Goal: Check status: Check status

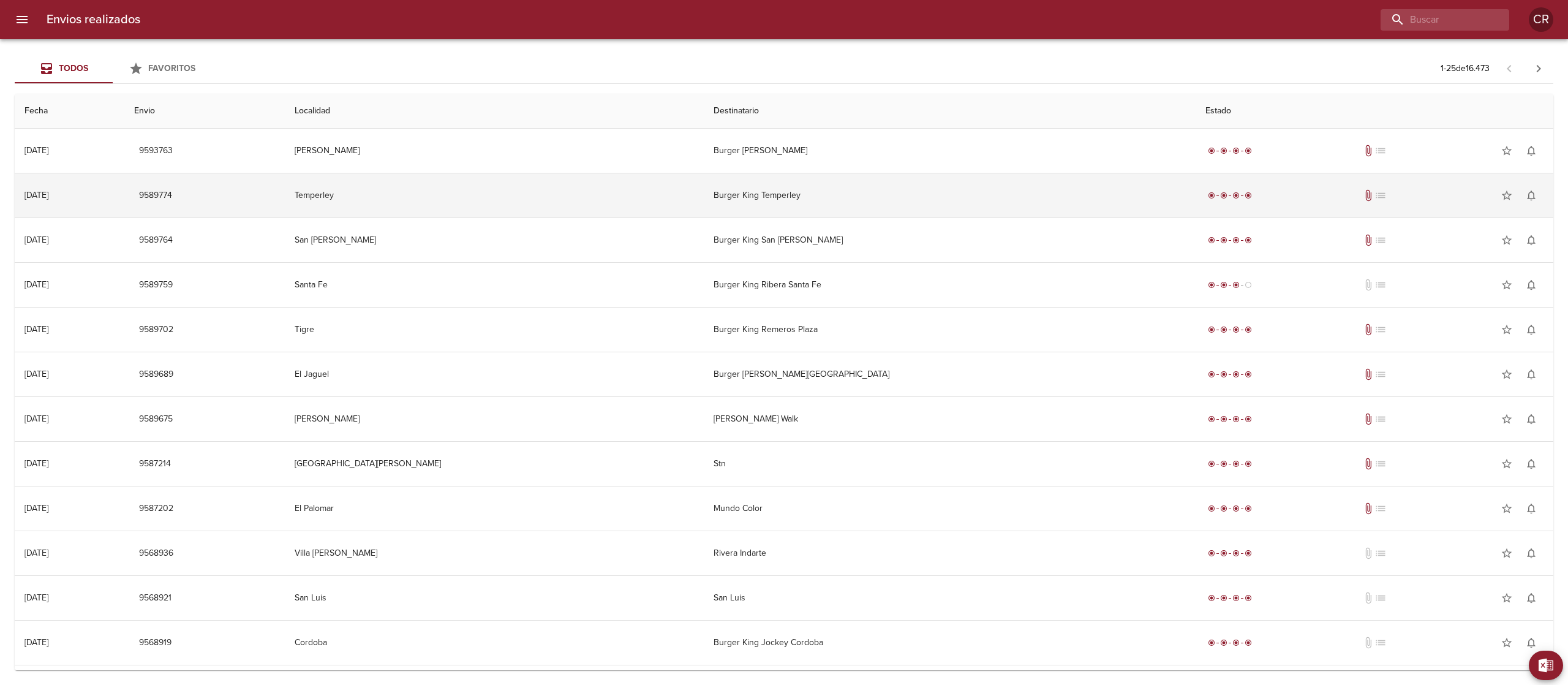
click at [760, 174] on td "Burger King Temperley" at bounding box center [949, 195] width 492 height 44
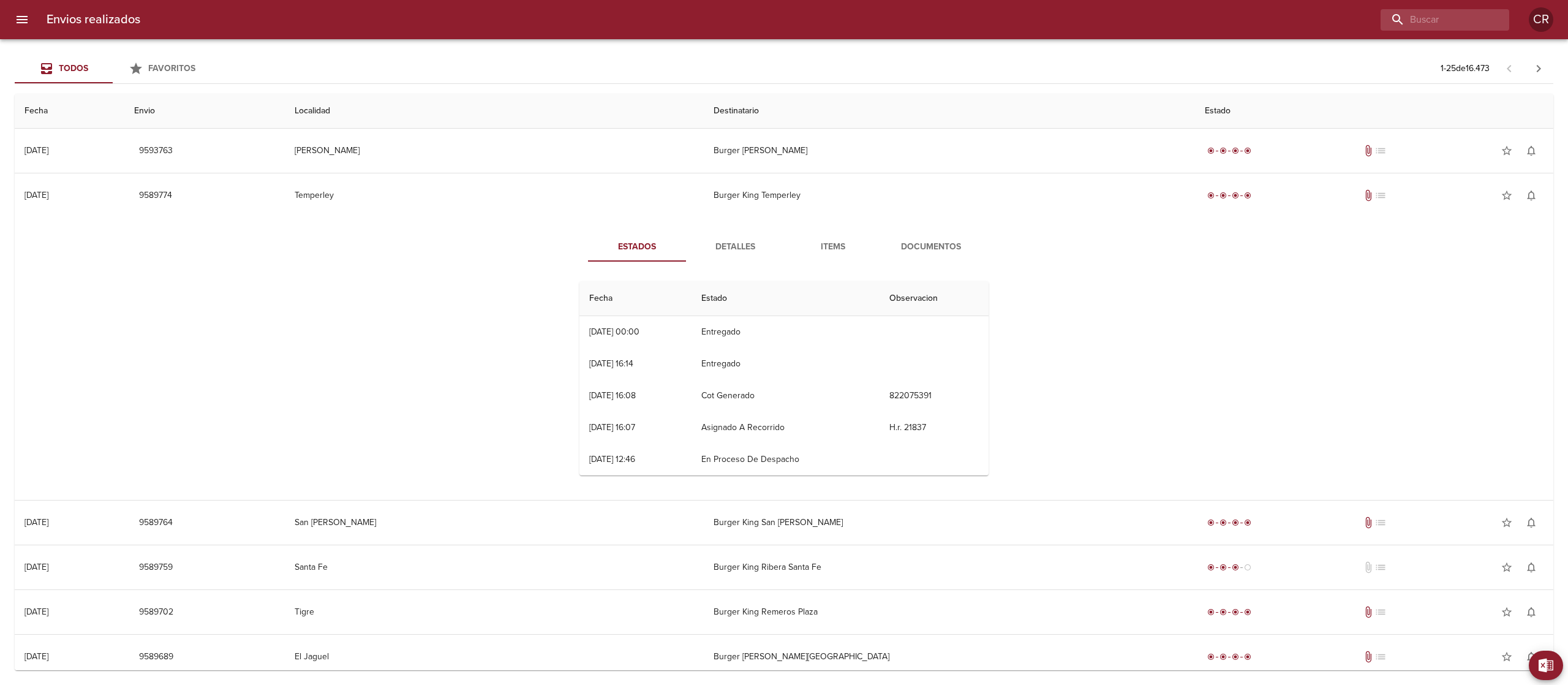
click at [750, 238] on button "Detalles" at bounding box center [734, 247] width 98 height 29
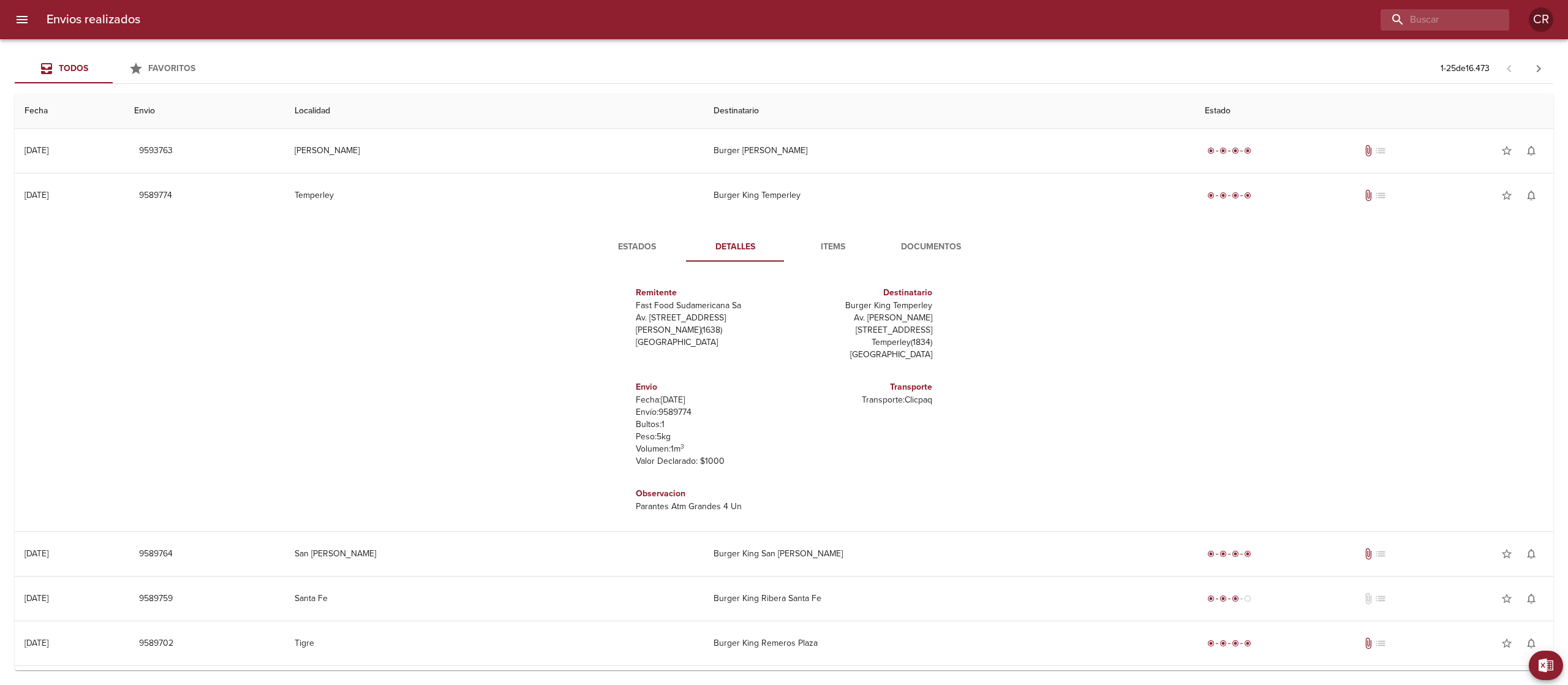
click at [621, 256] on button "Estados" at bounding box center [637, 247] width 98 height 29
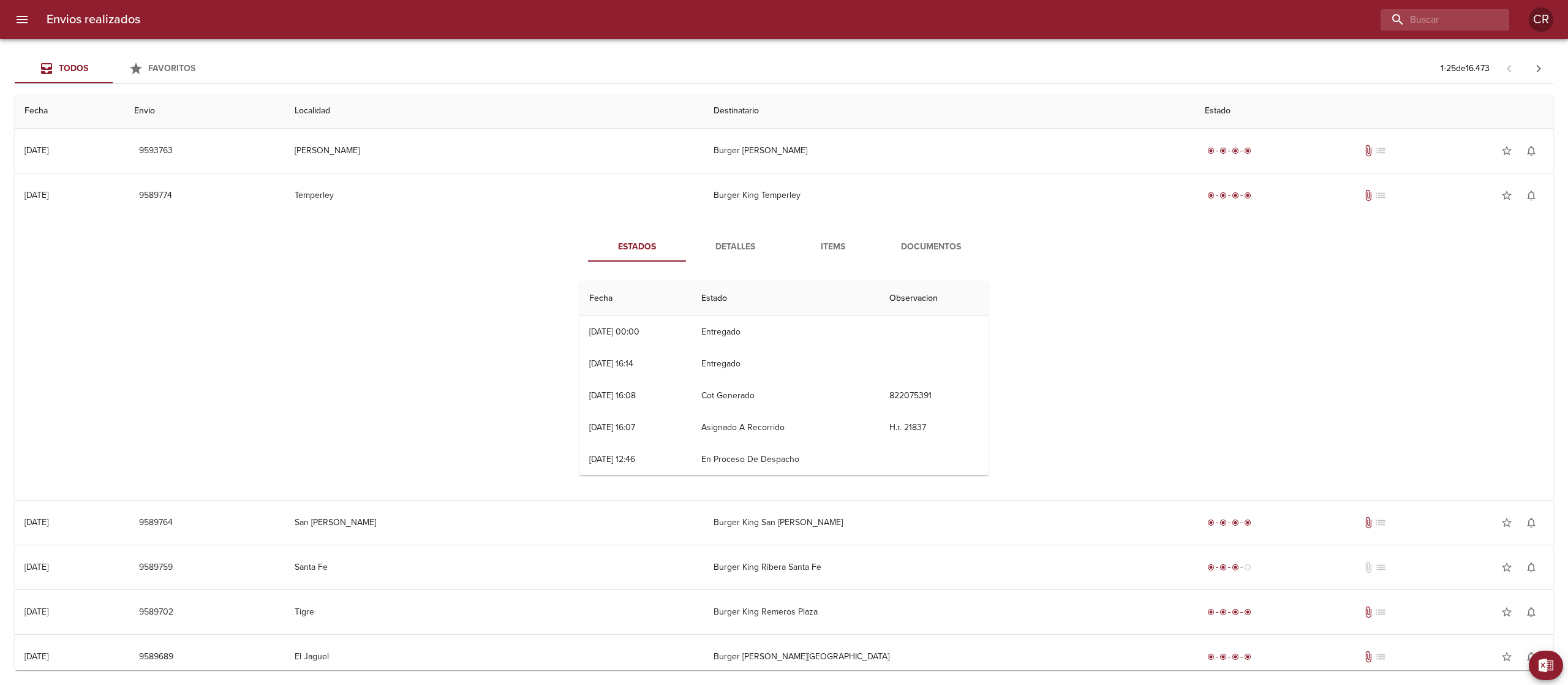
click at [932, 220] on div "Estados Detalles Items Documentos Fecha Estado Observacion 18/09 [DATE] 00:00 E…" at bounding box center [784, 358] width 1519 height 283
click at [939, 245] on span "Documentos" at bounding box center [931, 247] width 84 height 15
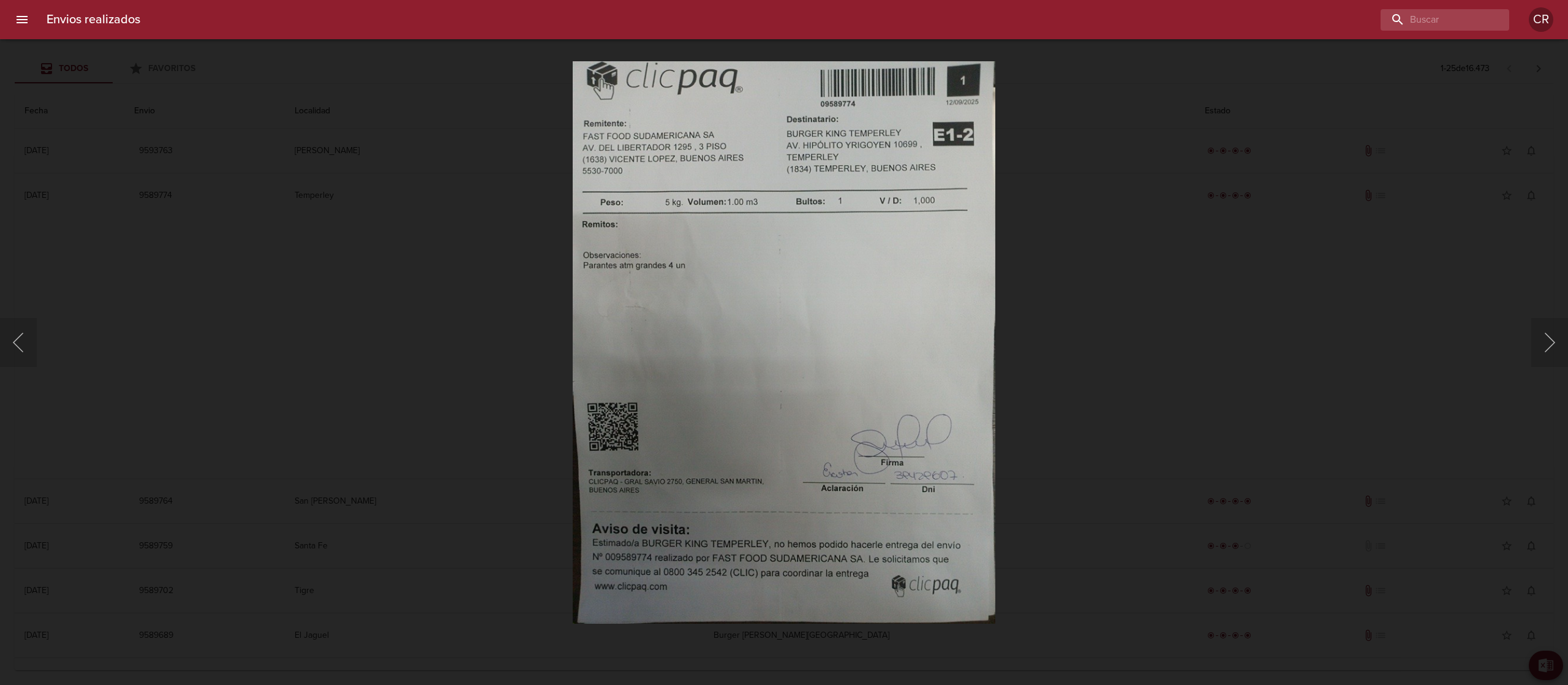
click at [1069, 428] on div "Lightbox" at bounding box center [784, 342] width 1568 height 685
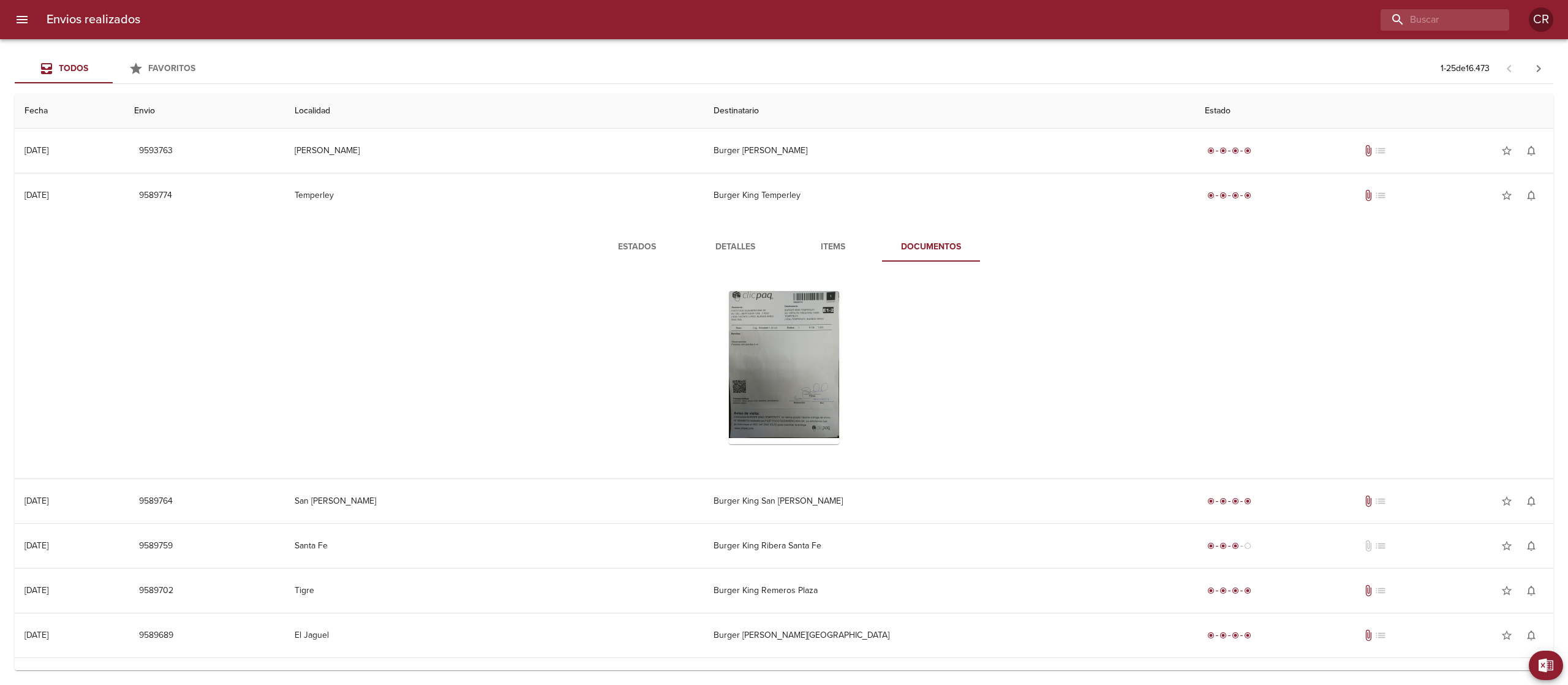
click at [636, 241] on span "Estados" at bounding box center [637, 247] width 84 height 15
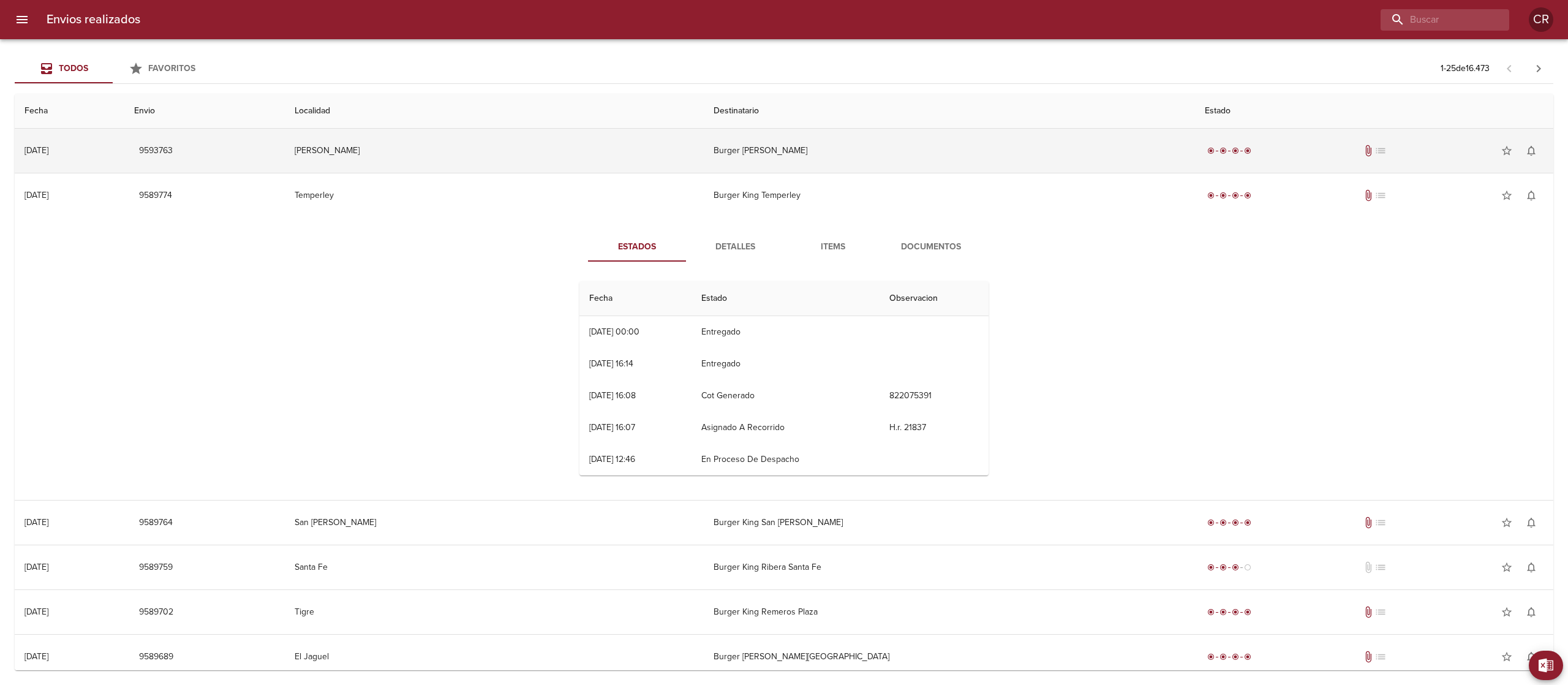
click at [719, 158] on td "Burger [PERSON_NAME]" at bounding box center [949, 151] width 492 height 44
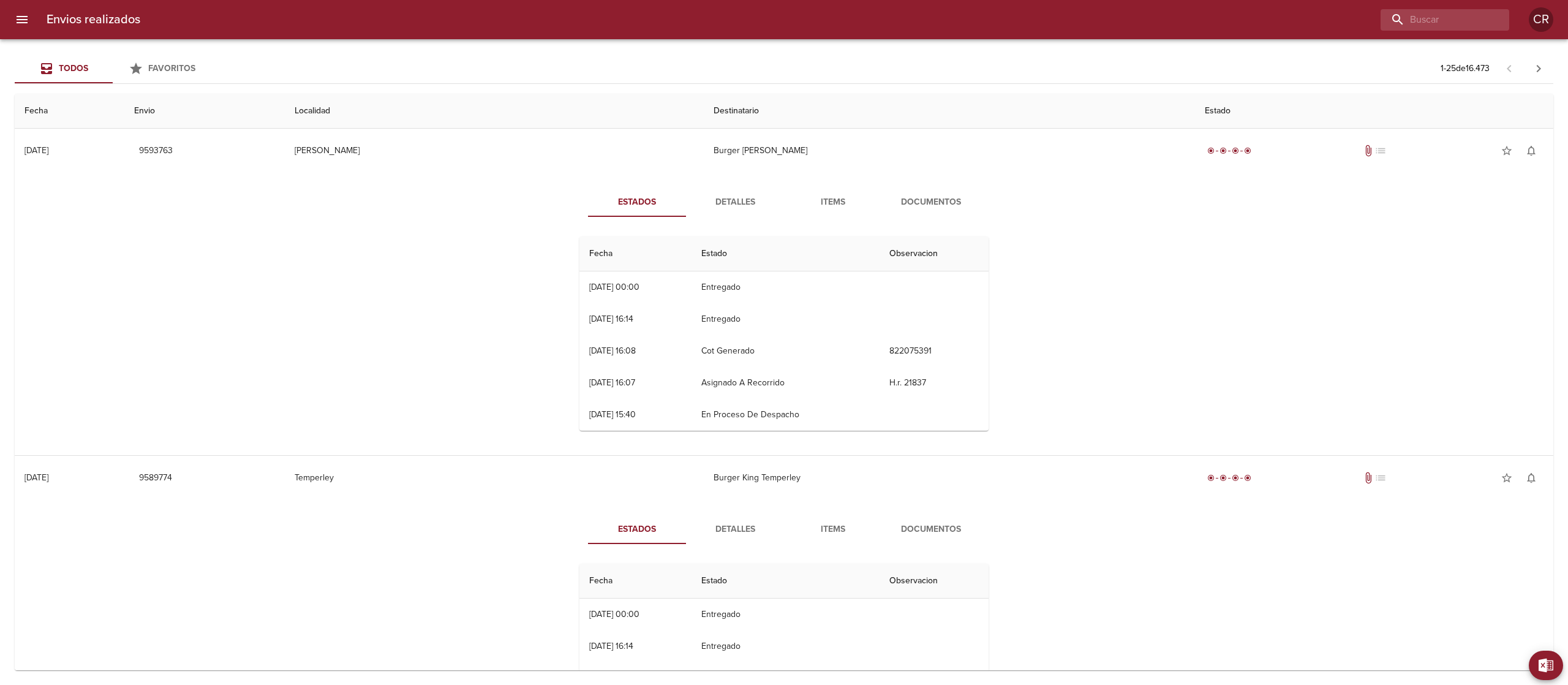
click at [727, 200] on span "Detalles" at bounding box center [734, 202] width 84 height 15
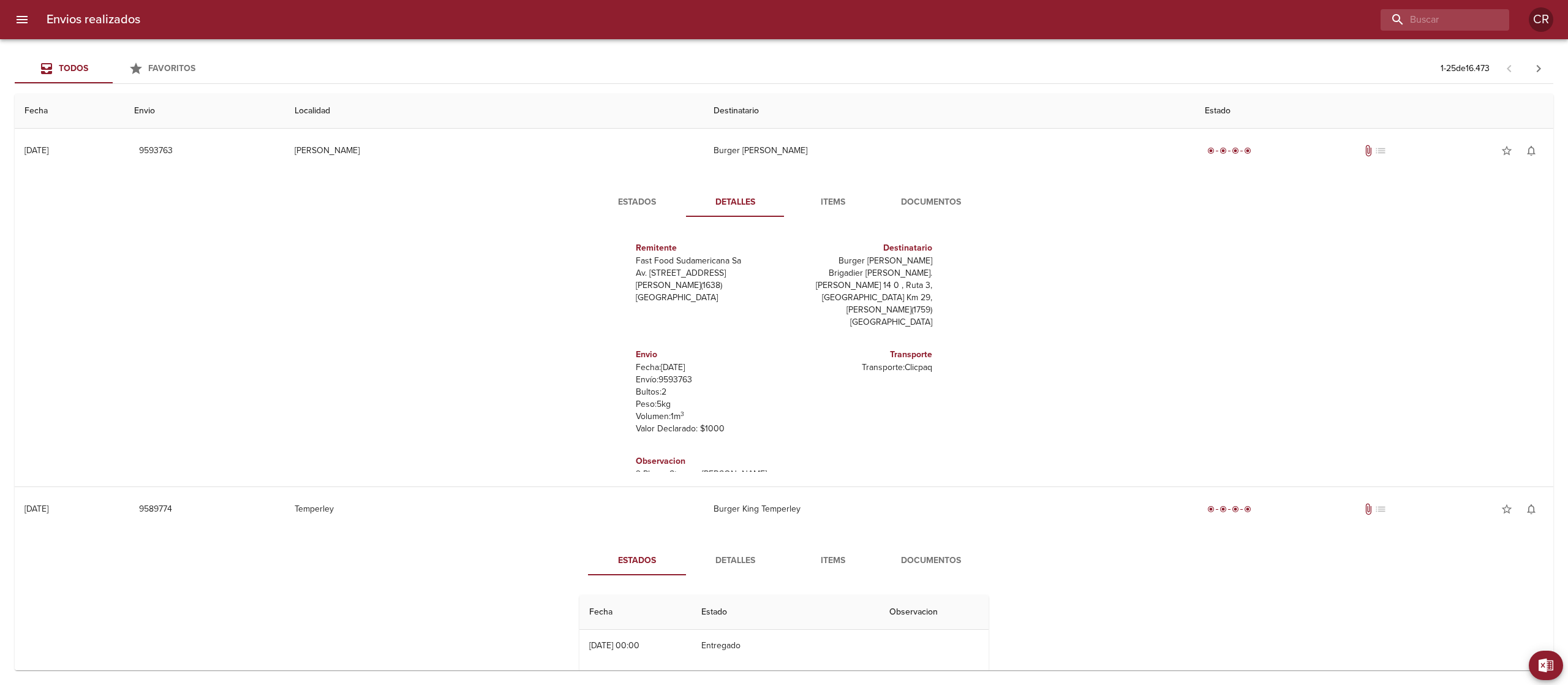
click at [902, 205] on span "Documentos" at bounding box center [931, 202] width 84 height 15
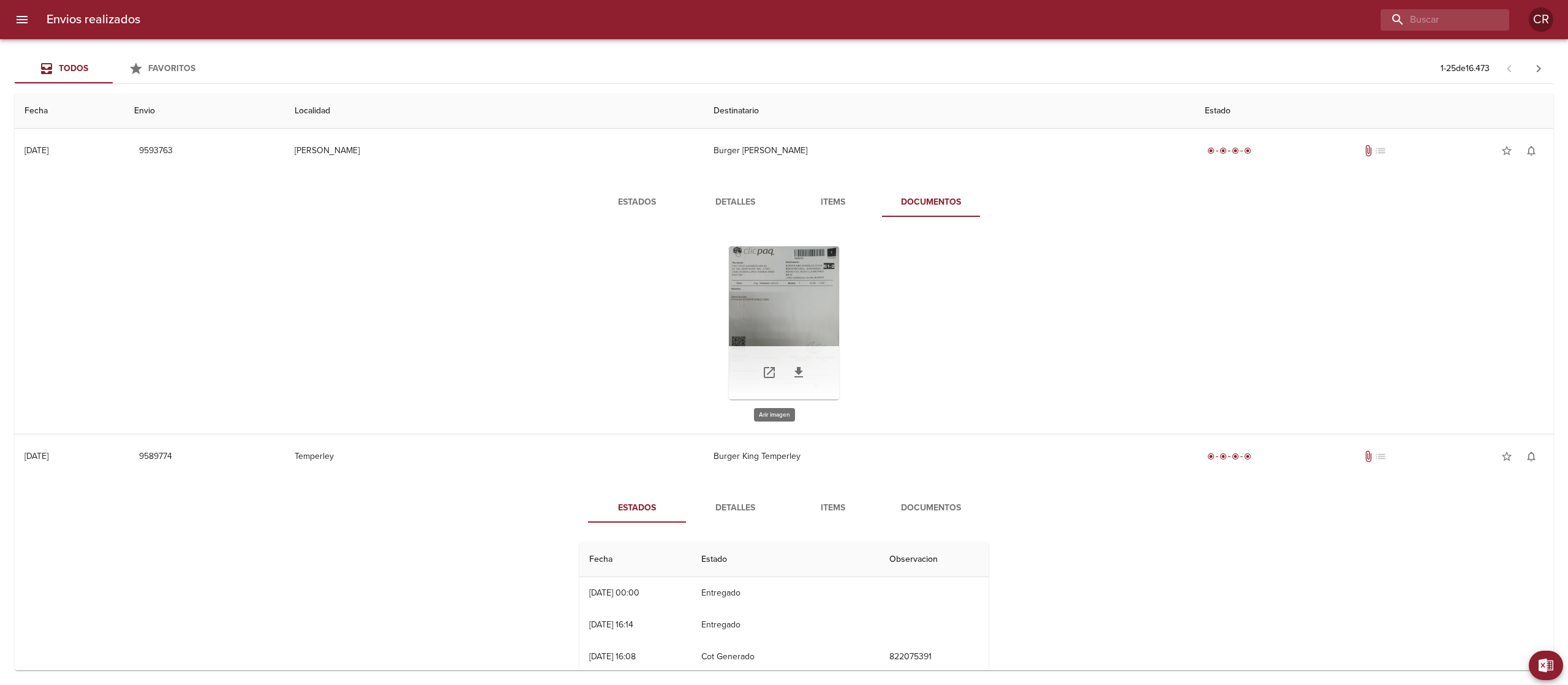
click at [759, 308] on div "Tabla de envíos del cliente" at bounding box center [784, 323] width 110 height 153
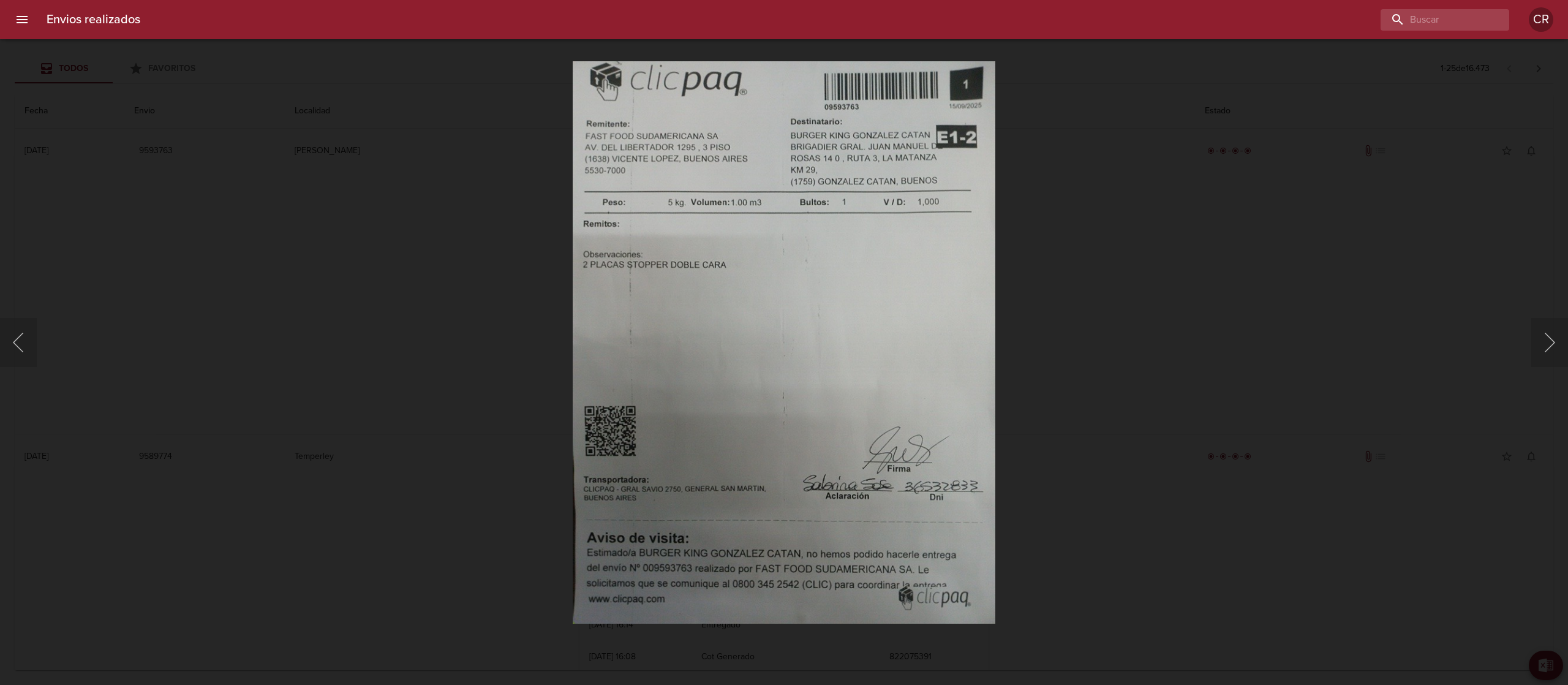
click at [1146, 294] on div "Lightbox" at bounding box center [784, 342] width 1568 height 685
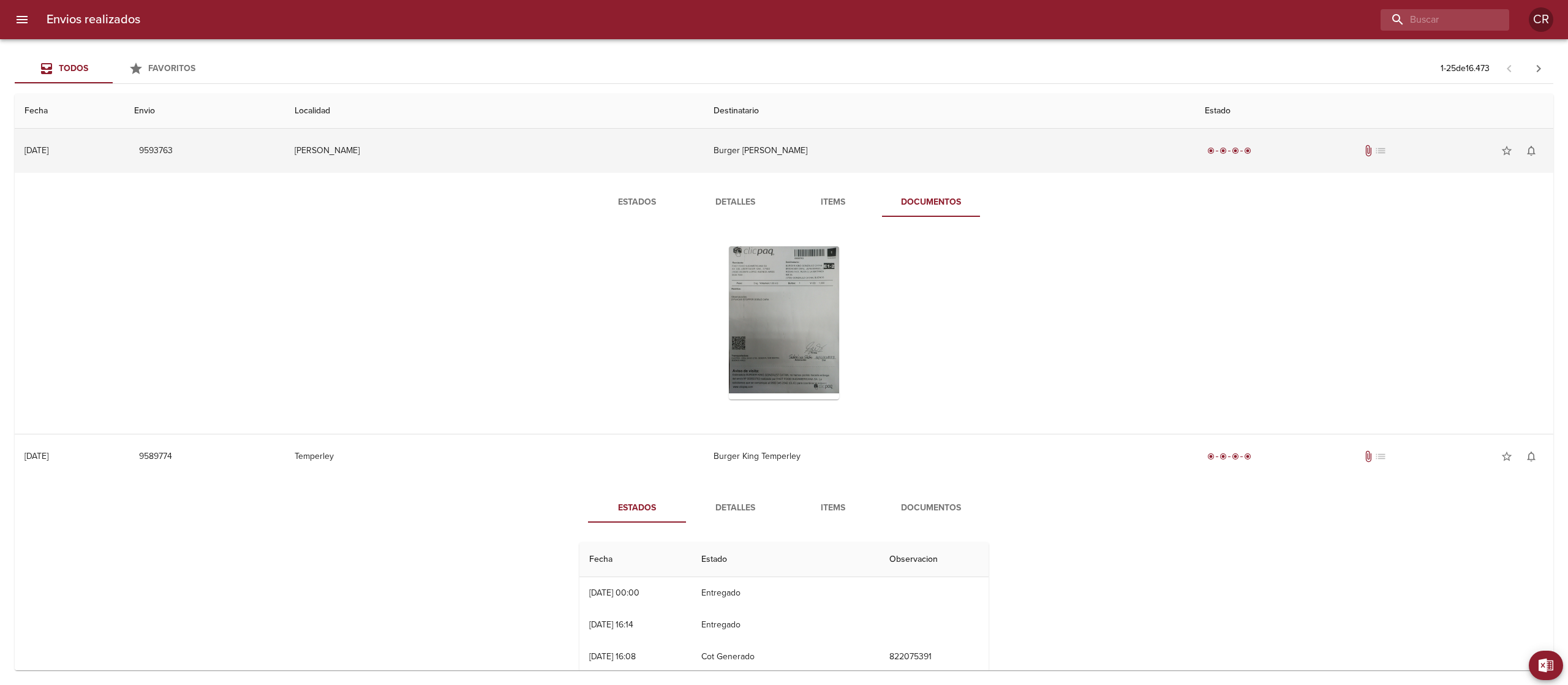
click at [716, 146] on td "Burger [PERSON_NAME]" at bounding box center [949, 151] width 492 height 44
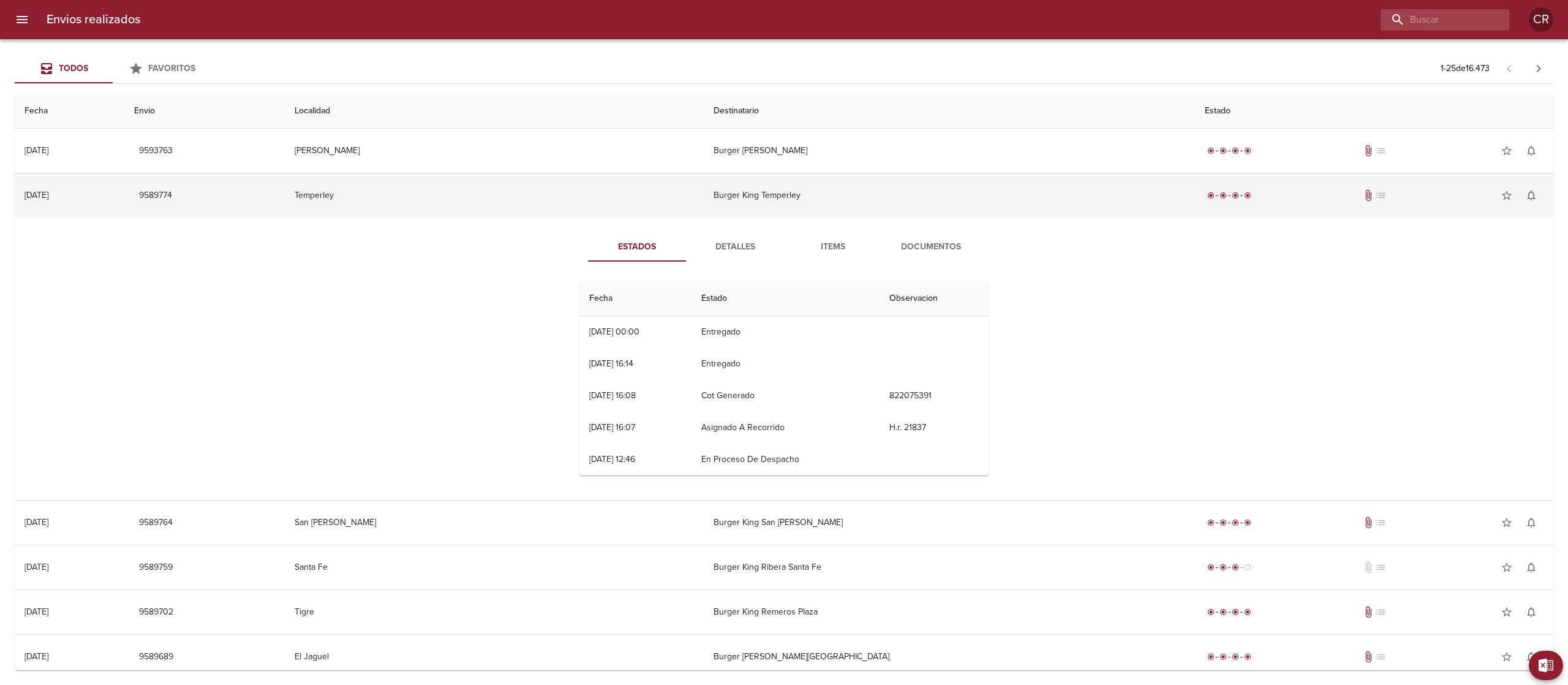
click at [762, 197] on td "Burger King Temperley" at bounding box center [949, 195] width 492 height 44
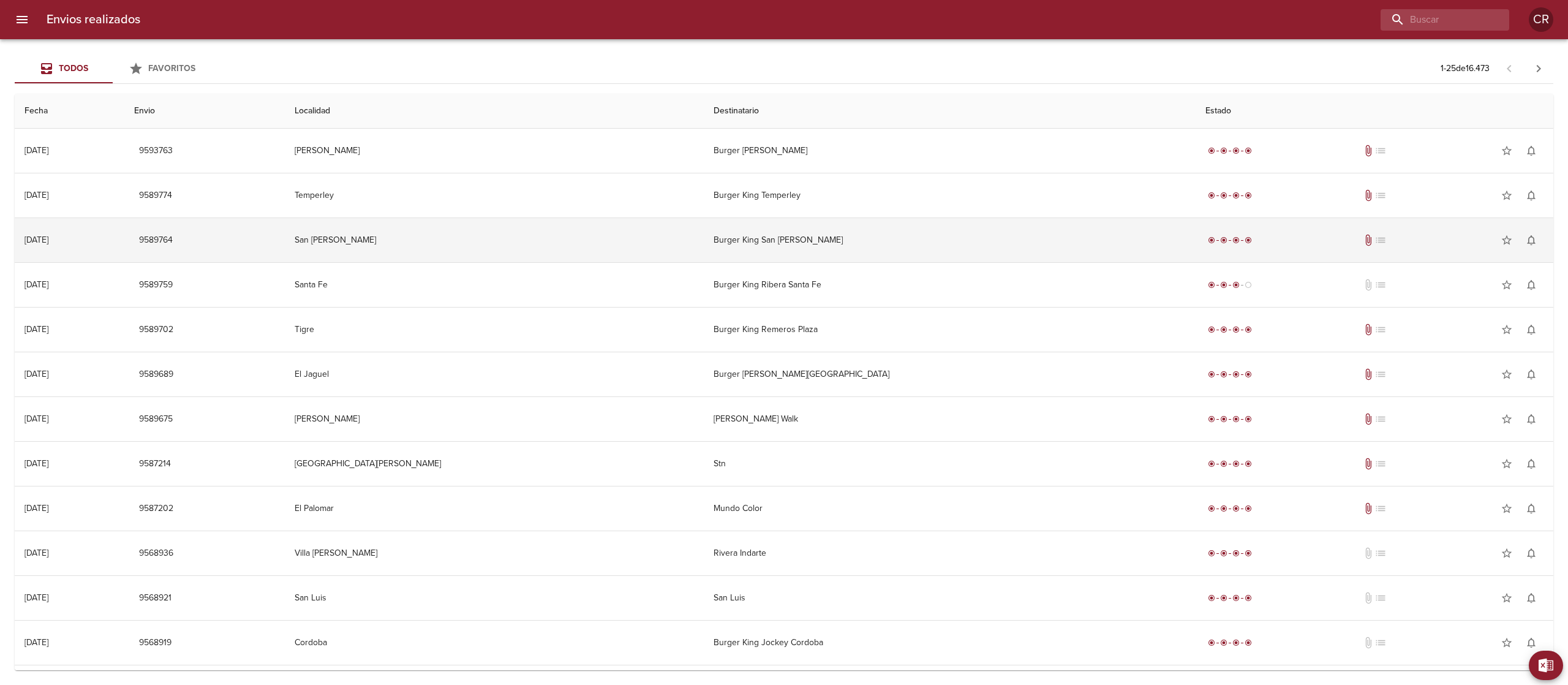
click at [765, 242] on td "Burger King San [PERSON_NAME]" at bounding box center [949, 240] width 492 height 44
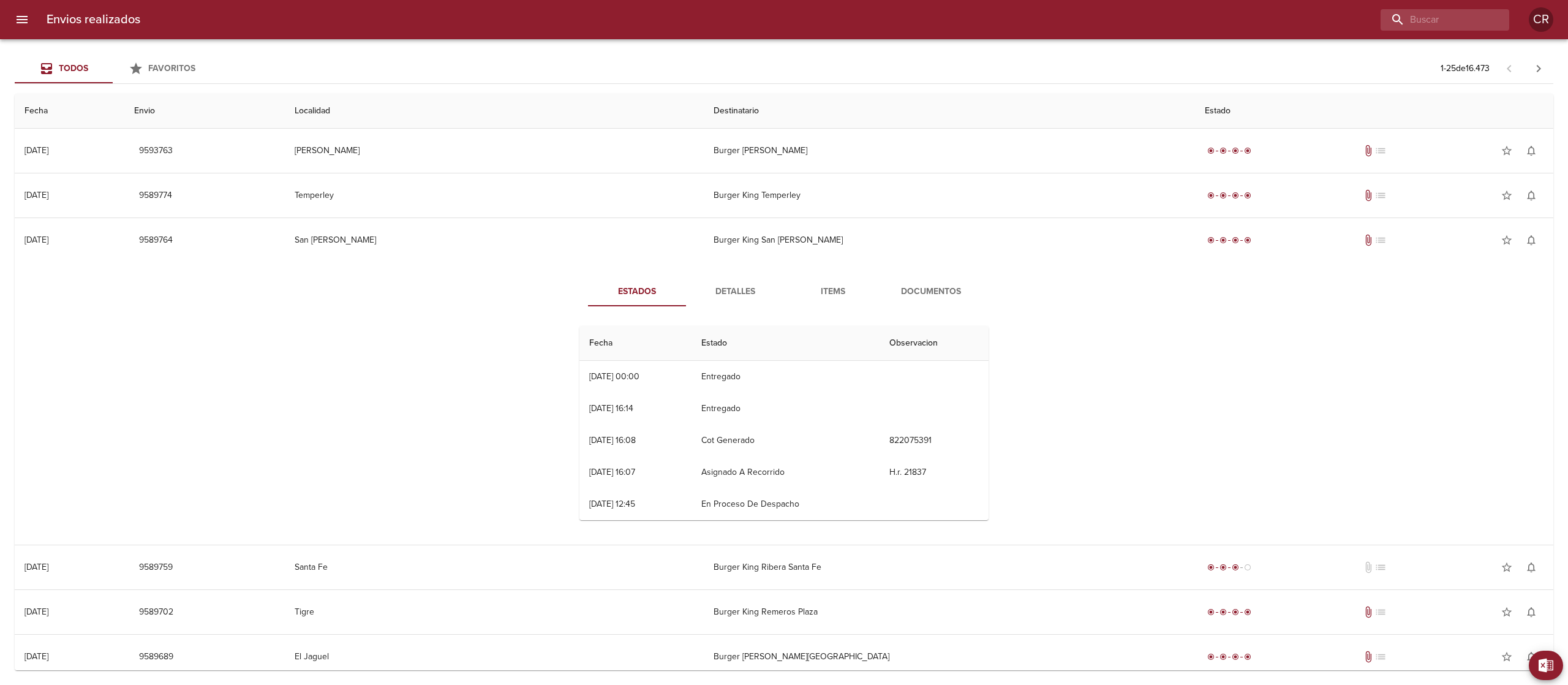
click at [716, 289] on span "Detalles" at bounding box center [734, 291] width 84 height 15
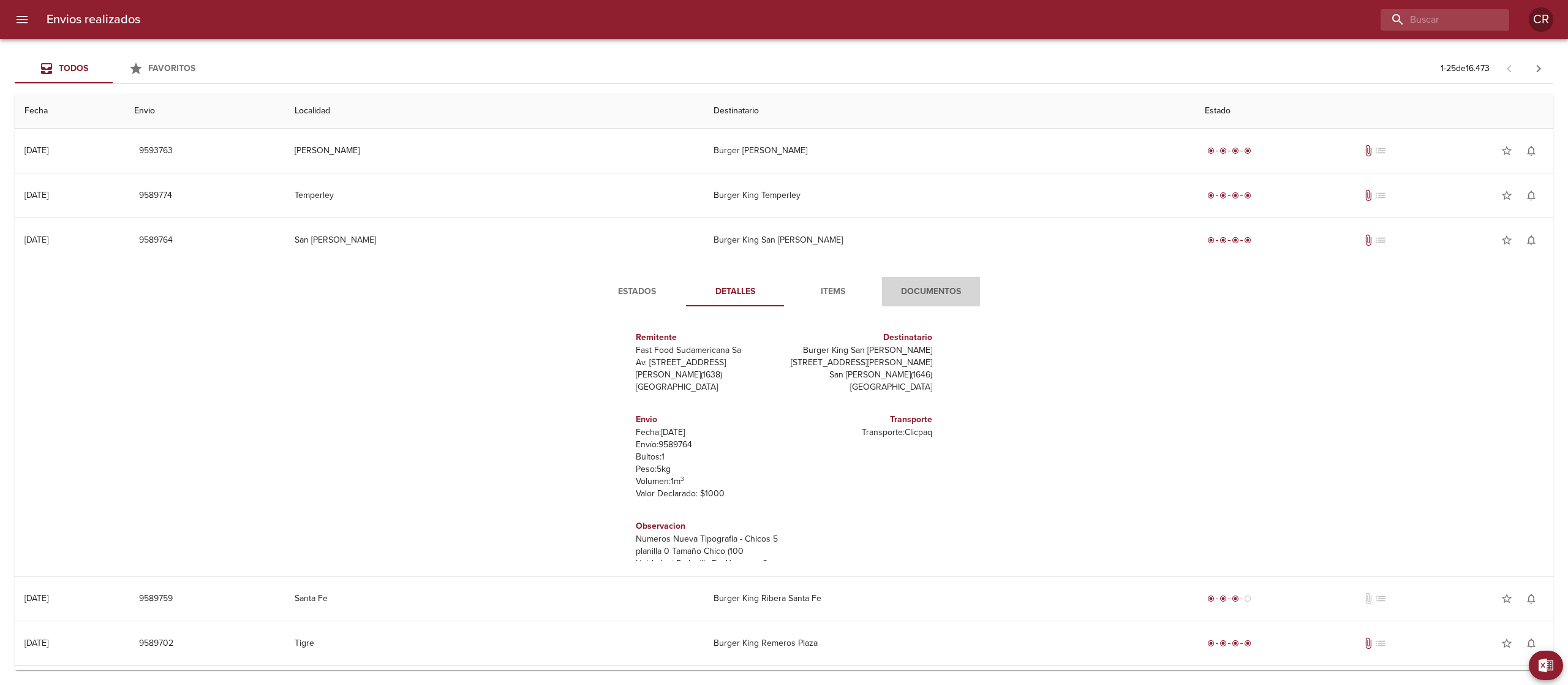
click at [917, 284] on button "Documentos" at bounding box center [931, 291] width 98 height 29
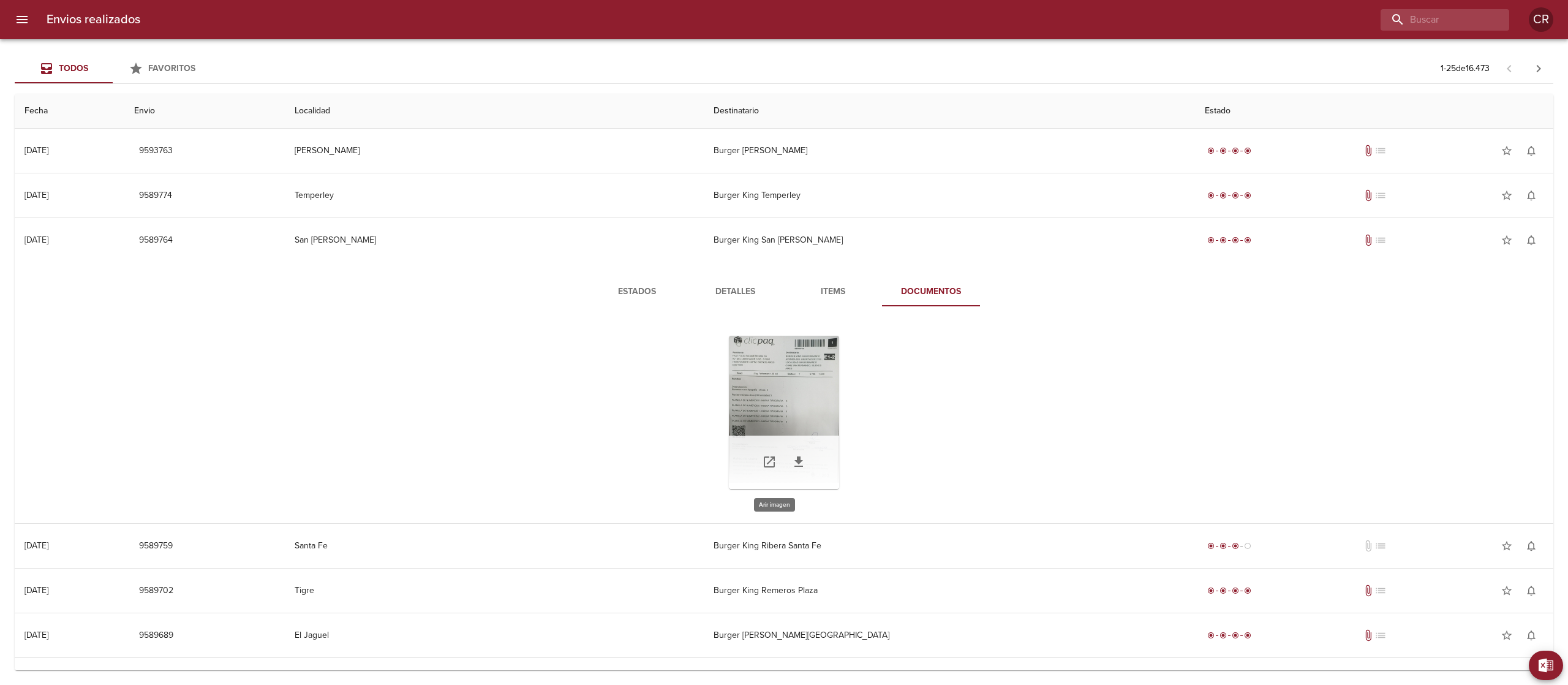
click at [785, 401] on div "Tabla de envíos del cliente" at bounding box center [784, 412] width 110 height 153
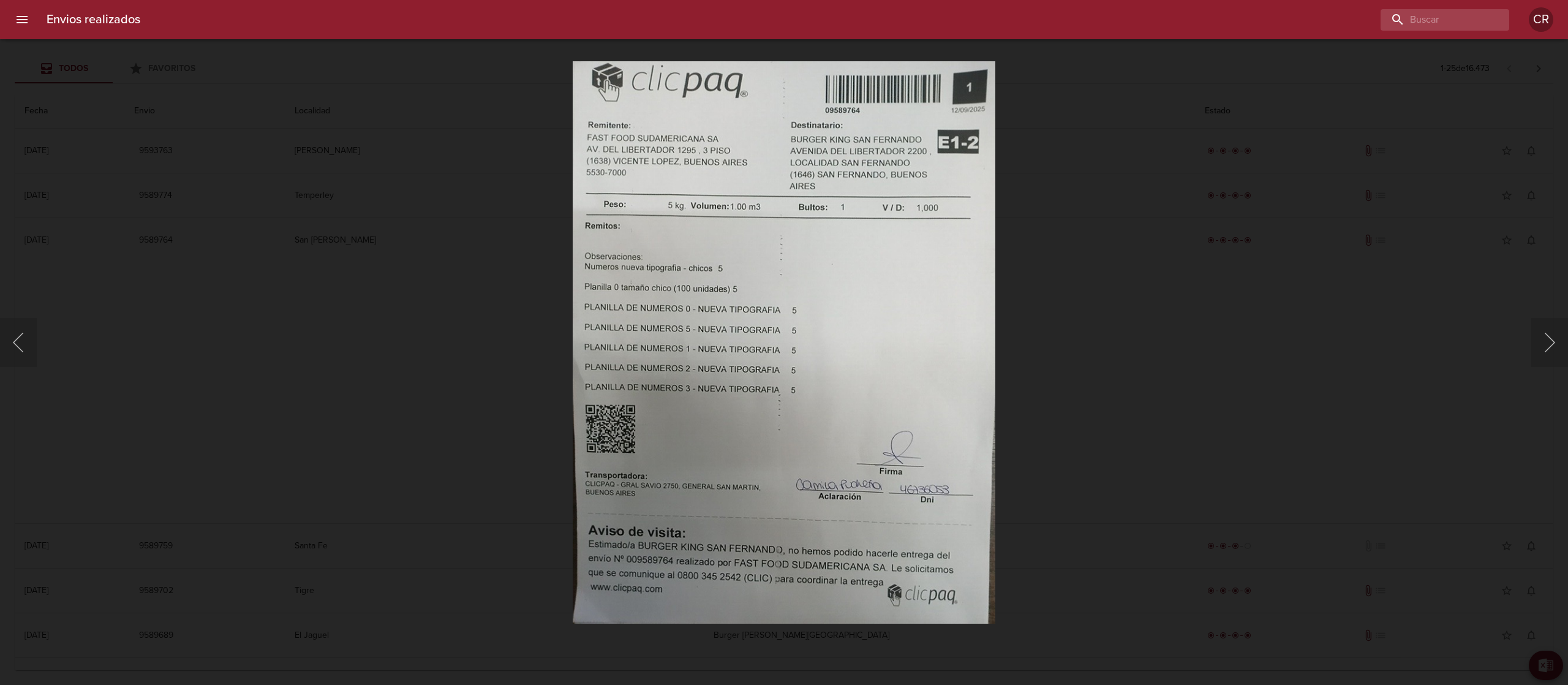
click at [1093, 298] on div "Lightbox" at bounding box center [784, 342] width 1568 height 685
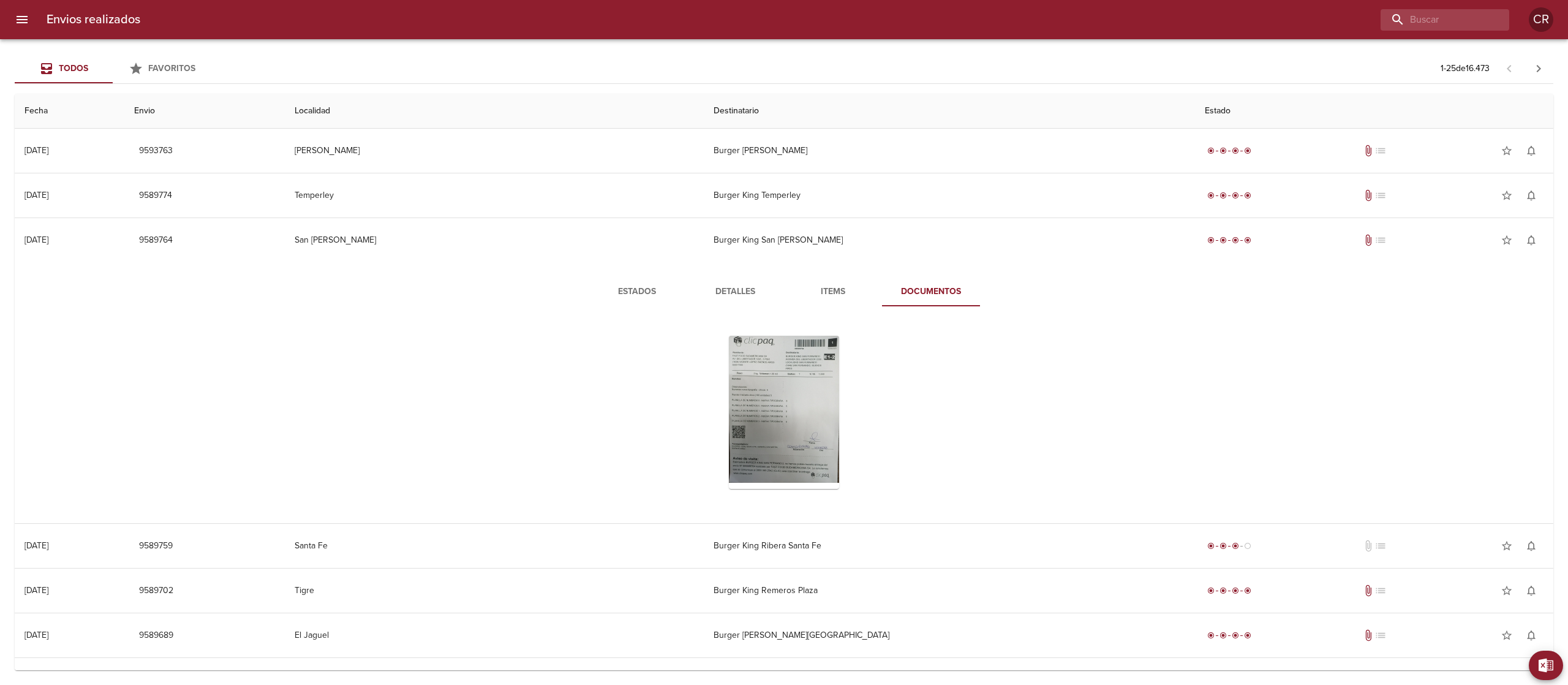
click at [728, 217] on td "Burger King Temperley" at bounding box center [949, 195] width 492 height 44
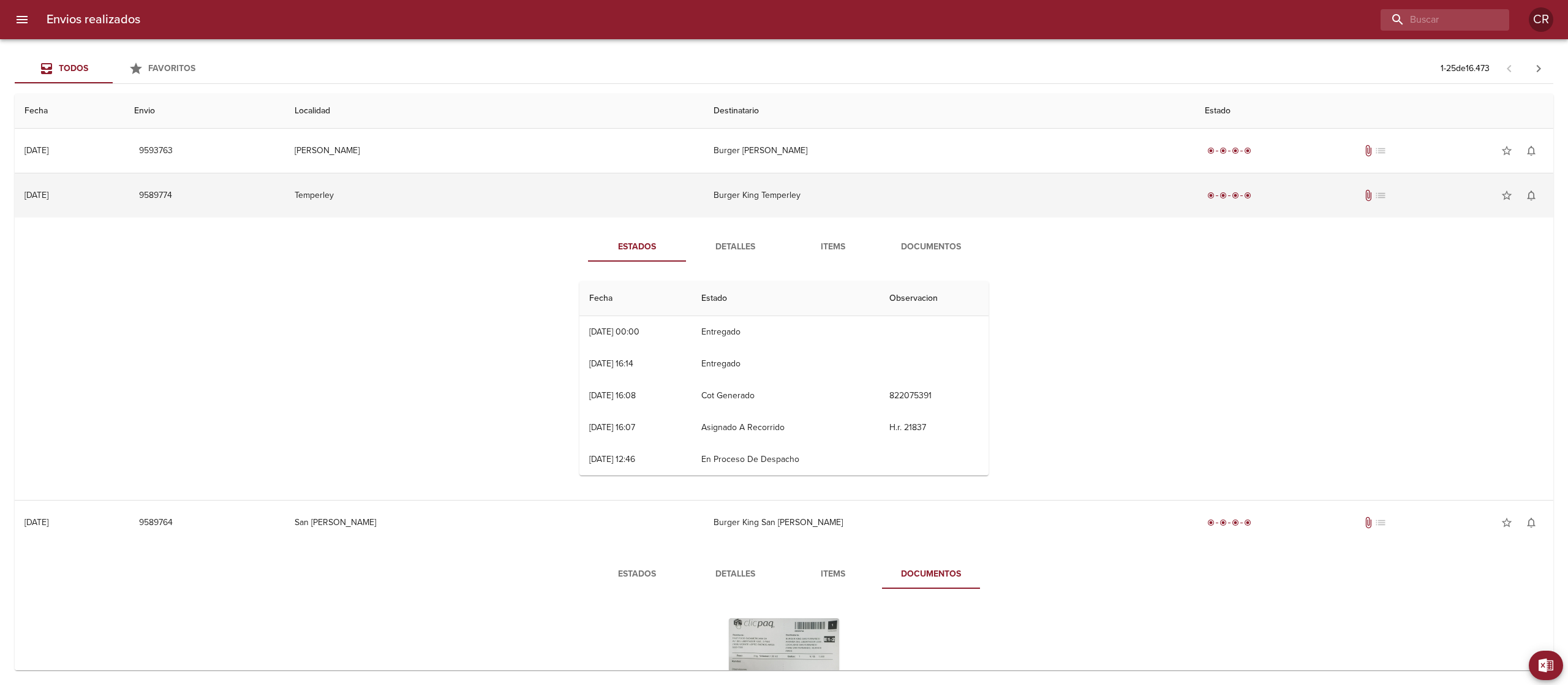
click at [733, 203] on td "Burger King Temperley" at bounding box center [949, 195] width 492 height 44
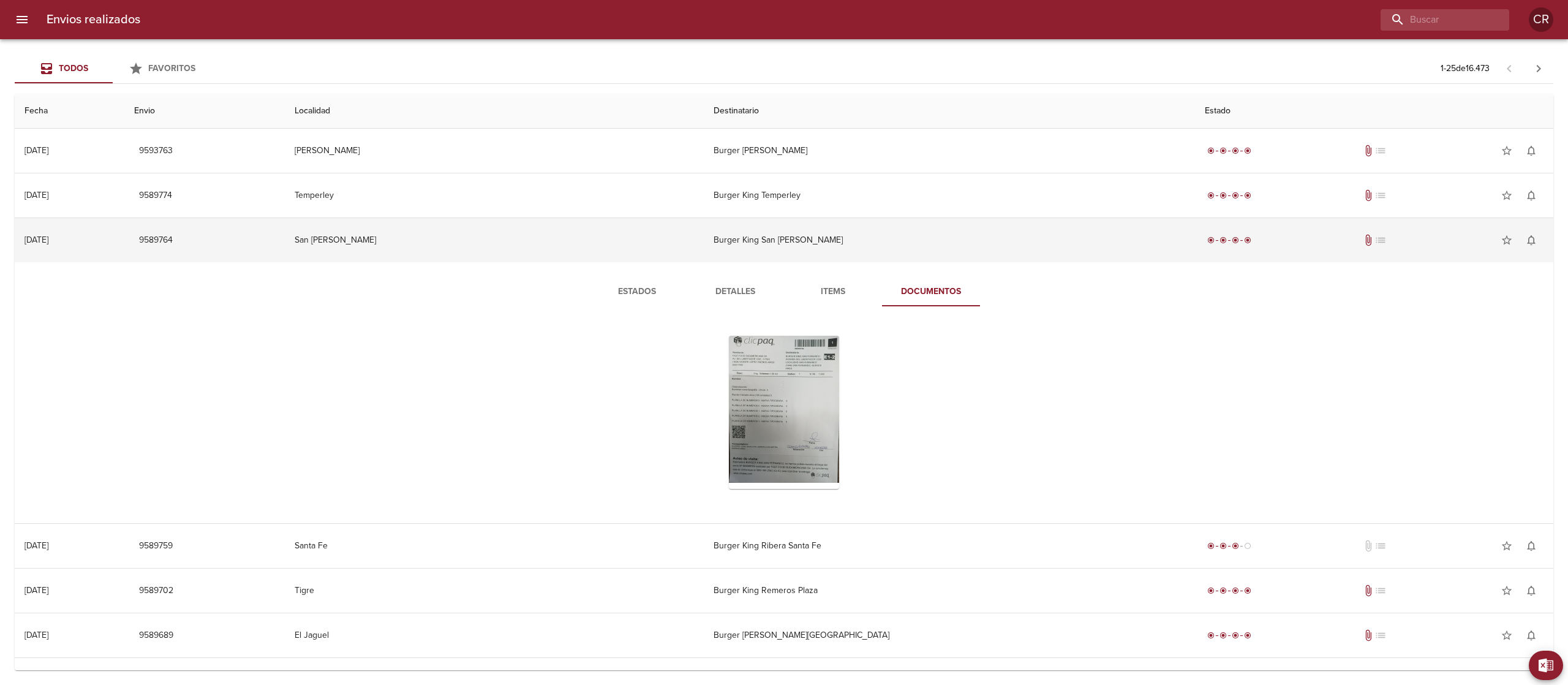
click at [746, 228] on td "Burger King San [PERSON_NAME]" at bounding box center [949, 240] width 492 height 44
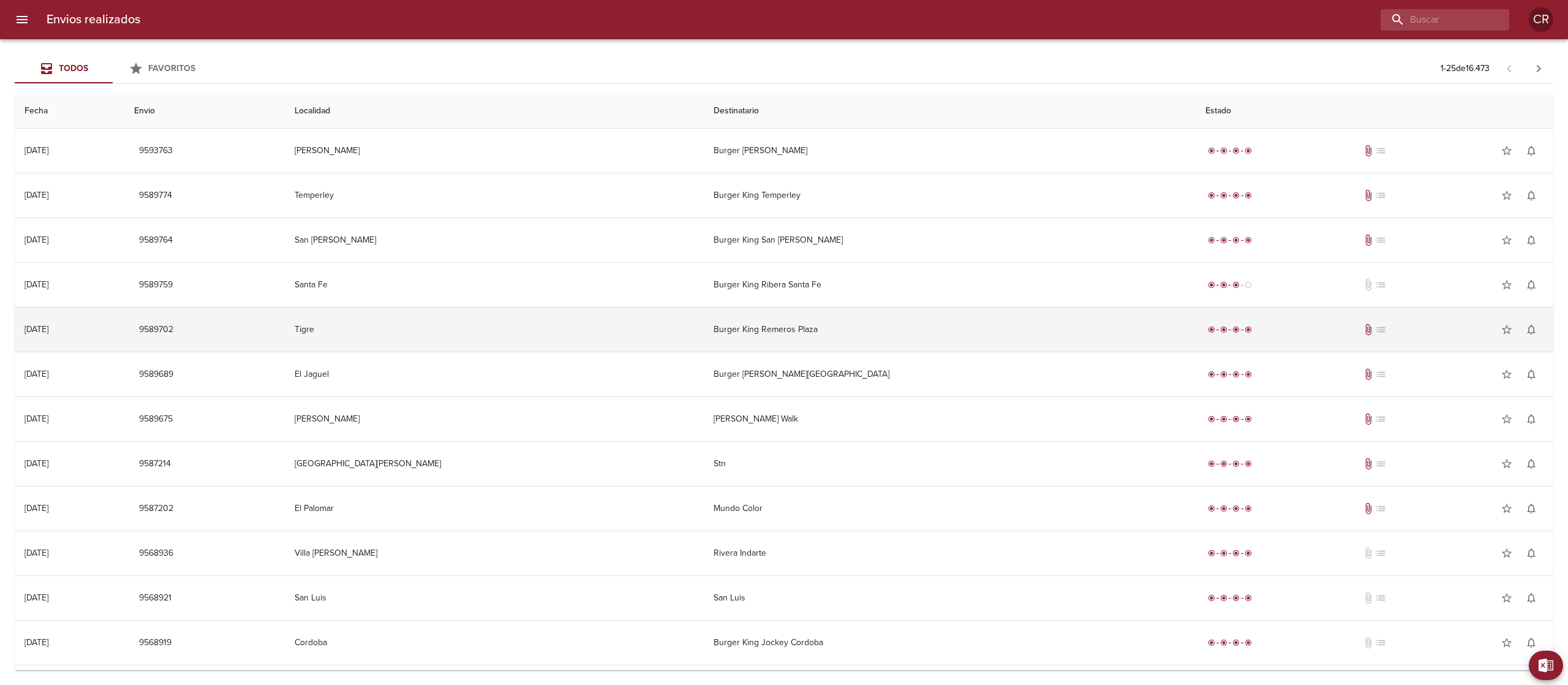
click at [748, 328] on td "Burger King Remeros Plaza" at bounding box center [949, 329] width 492 height 44
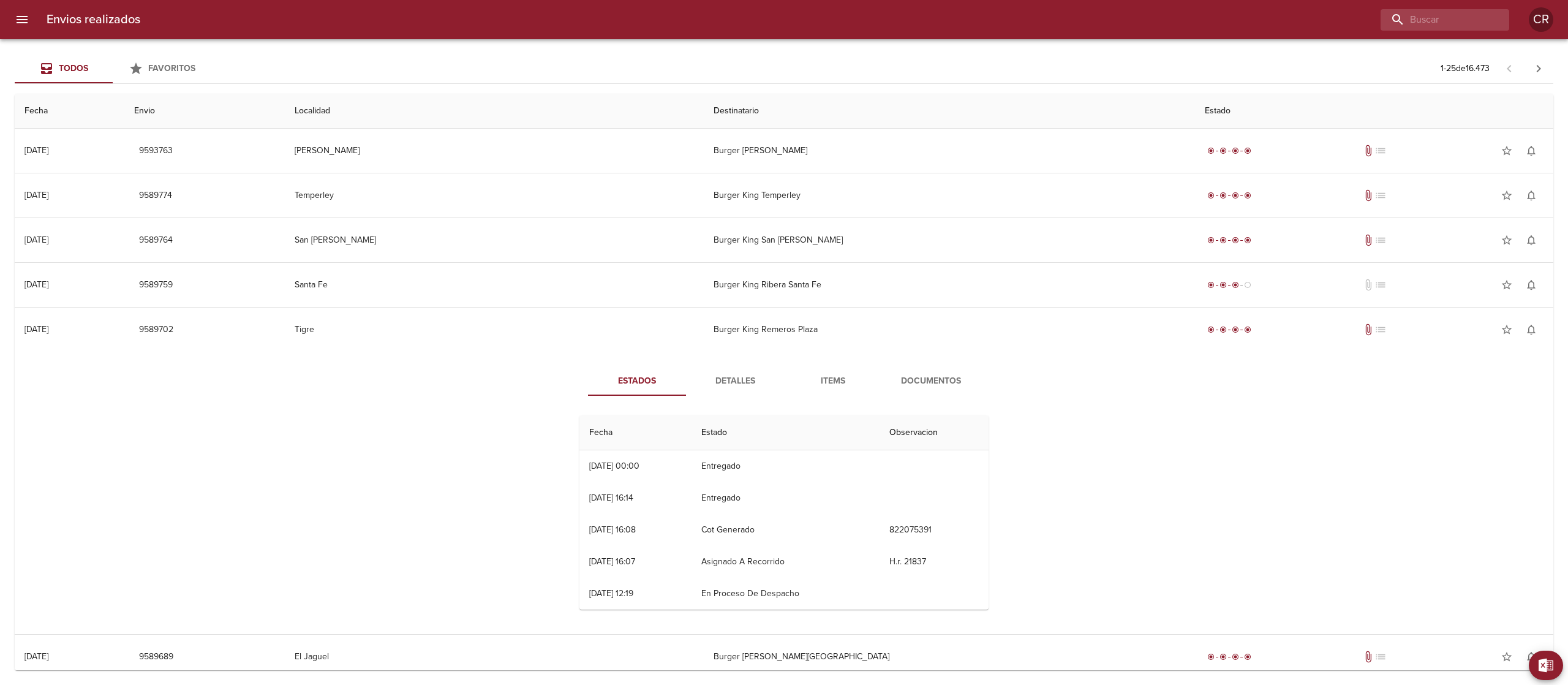
click at [738, 377] on span "Detalles" at bounding box center [734, 380] width 84 height 15
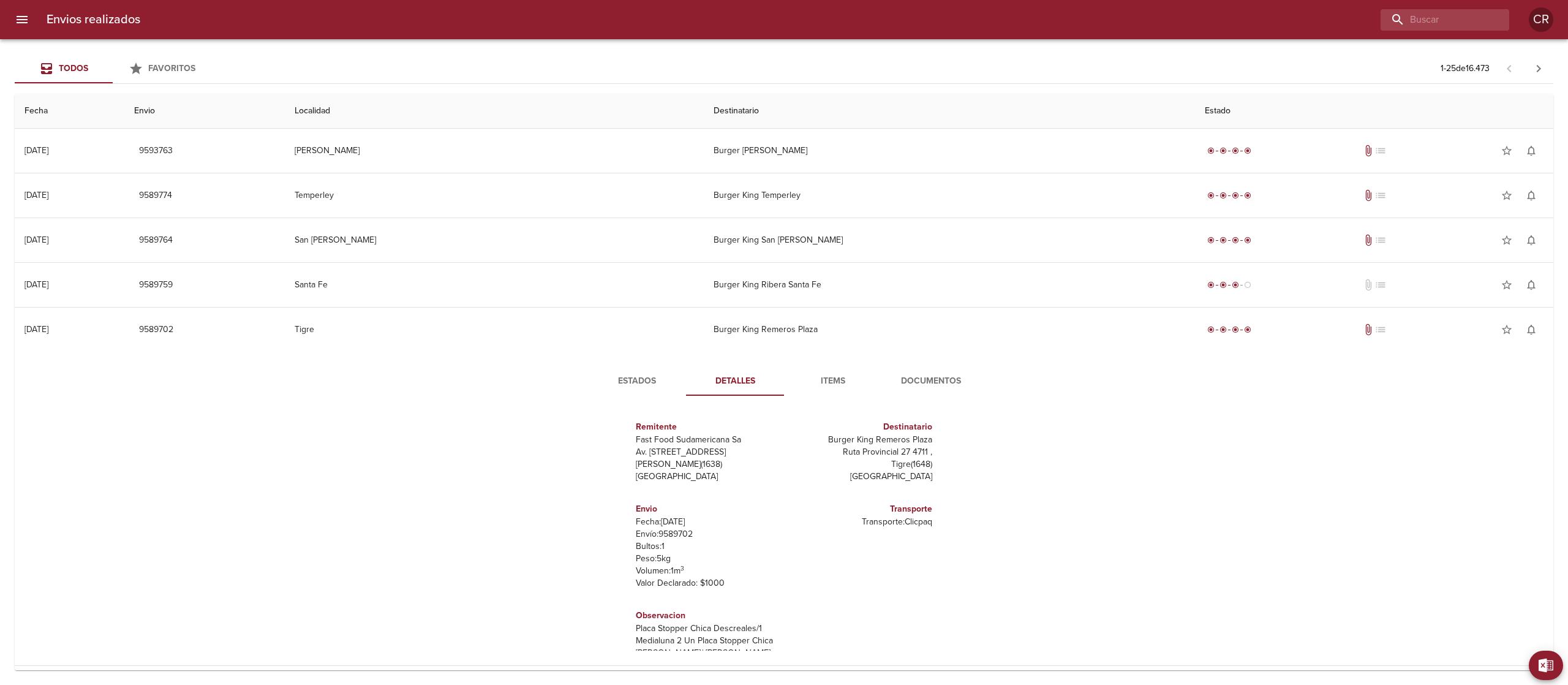
click at [648, 379] on span "Estados" at bounding box center [637, 380] width 84 height 15
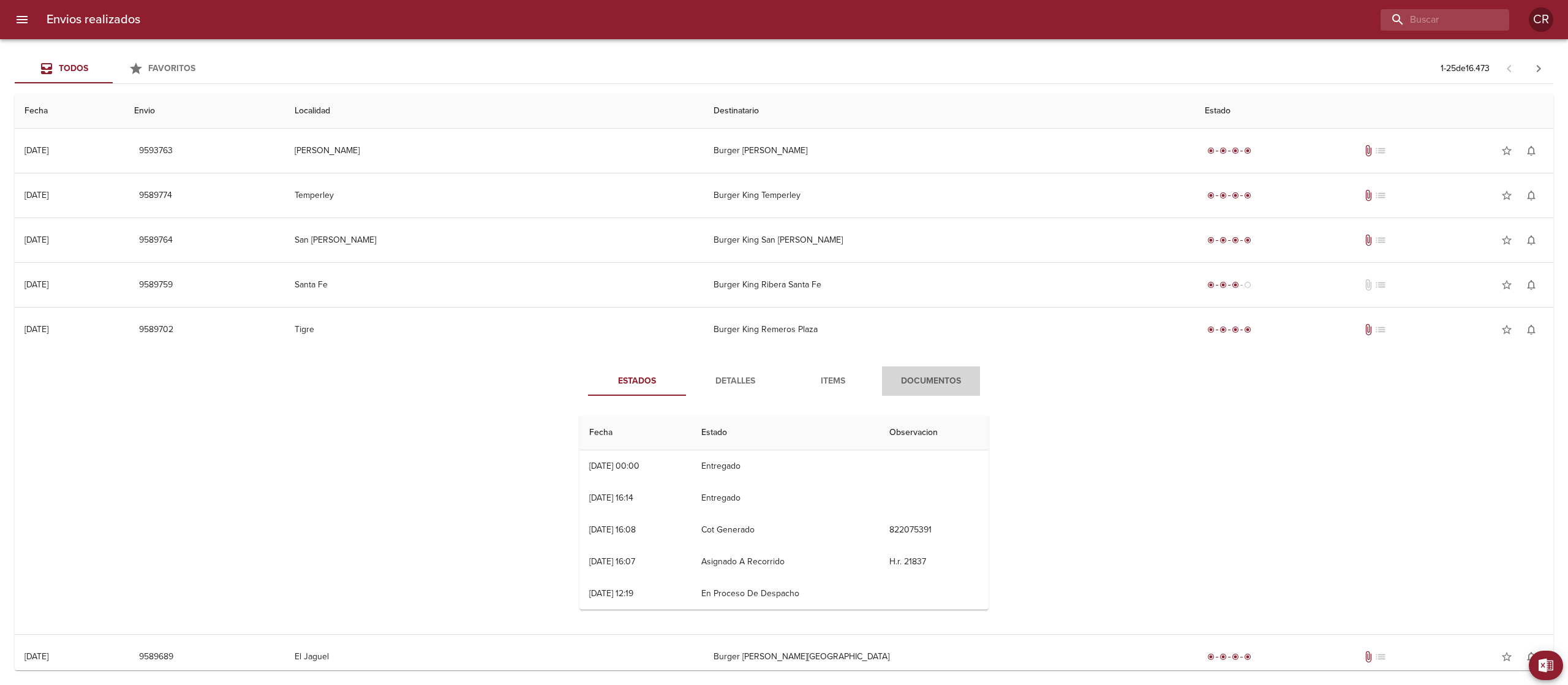
click at [931, 379] on span "Documentos" at bounding box center [931, 380] width 84 height 15
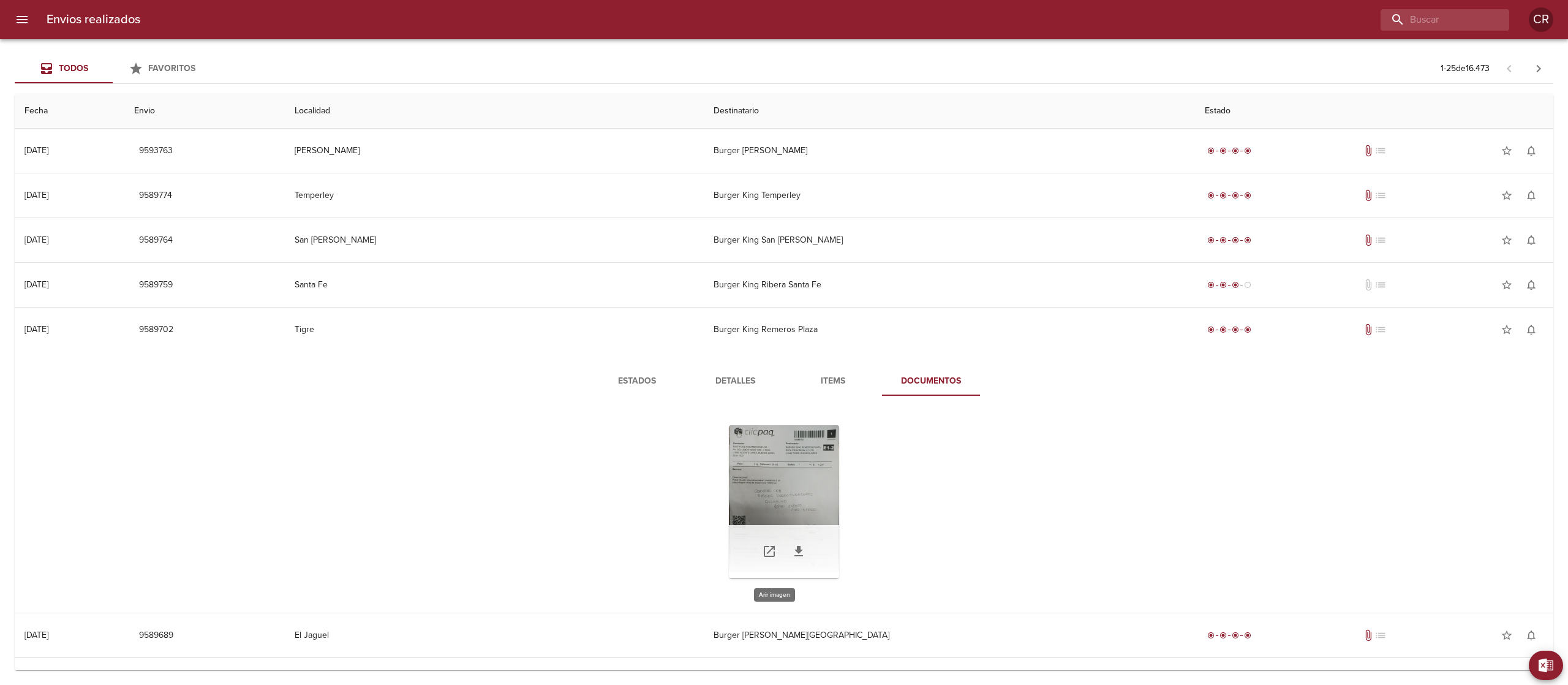
click at [767, 485] on div "Tabla de envíos del cliente" at bounding box center [784, 502] width 110 height 153
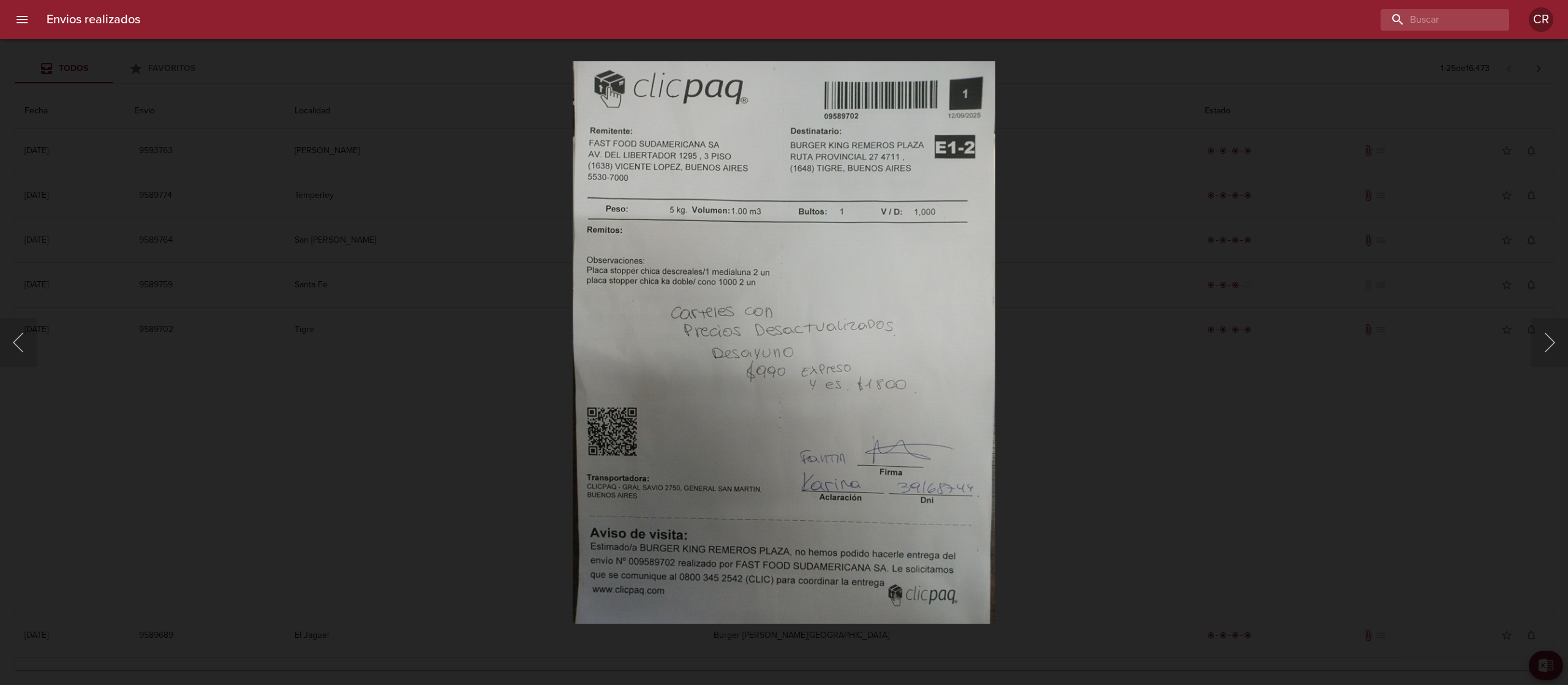
click at [1196, 475] on div "Lightbox" at bounding box center [784, 342] width 1568 height 685
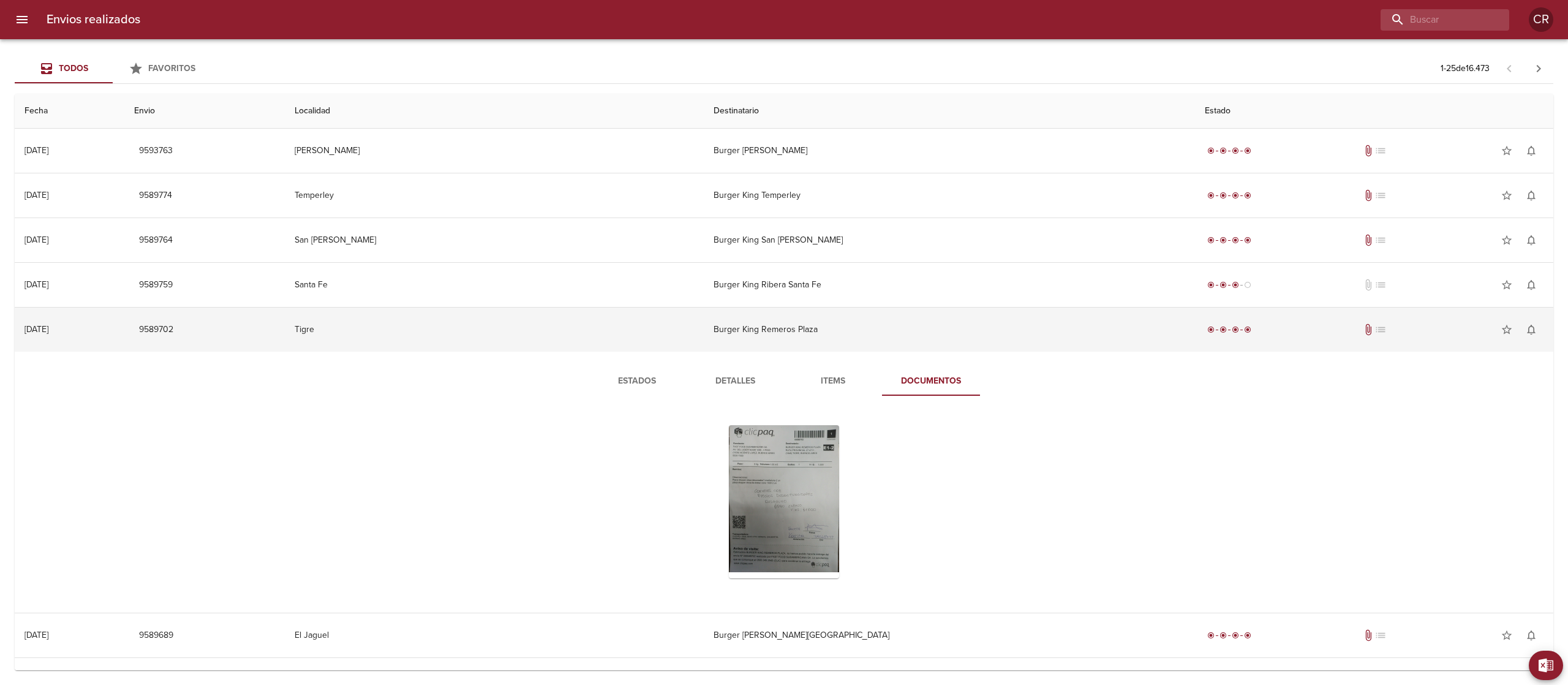
click at [773, 328] on td "Burger King Remeros Plaza" at bounding box center [949, 329] width 492 height 44
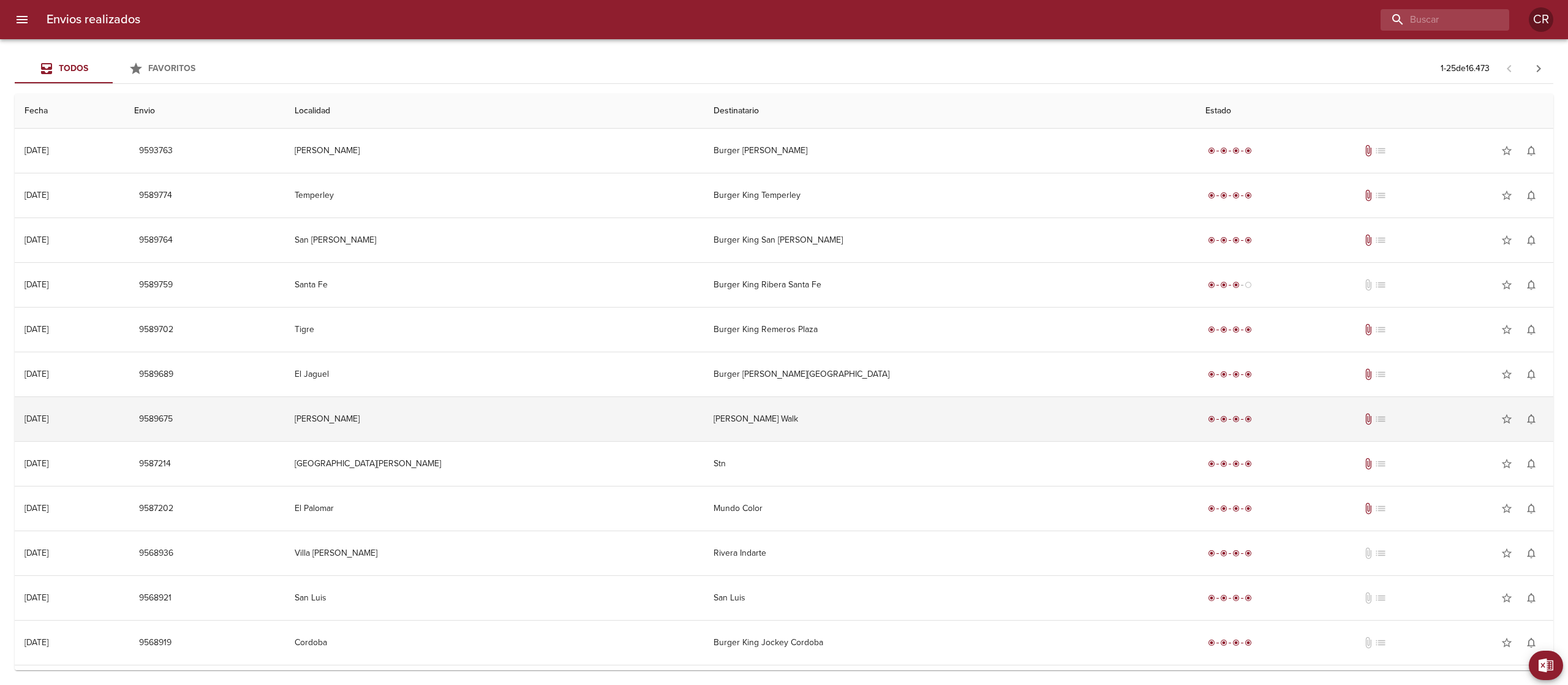
drag, startPoint x: 753, startPoint y: 433, endPoint x: 746, endPoint y: 433, distance: 7.0
click at [747, 433] on td "[PERSON_NAME] Walk" at bounding box center [949, 419] width 492 height 44
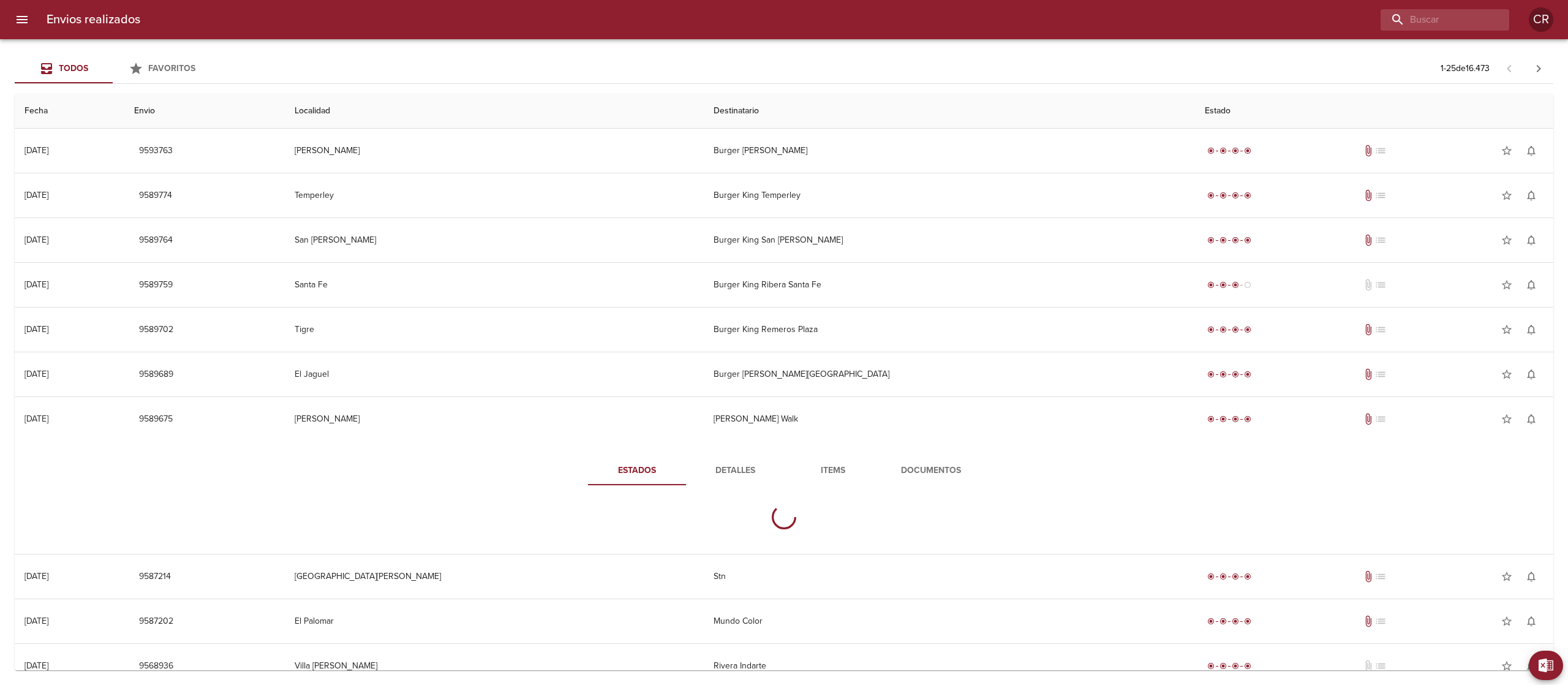
click at [740, 469] on span "Detalles" at bounding box center [734, 470] width 84 height 15
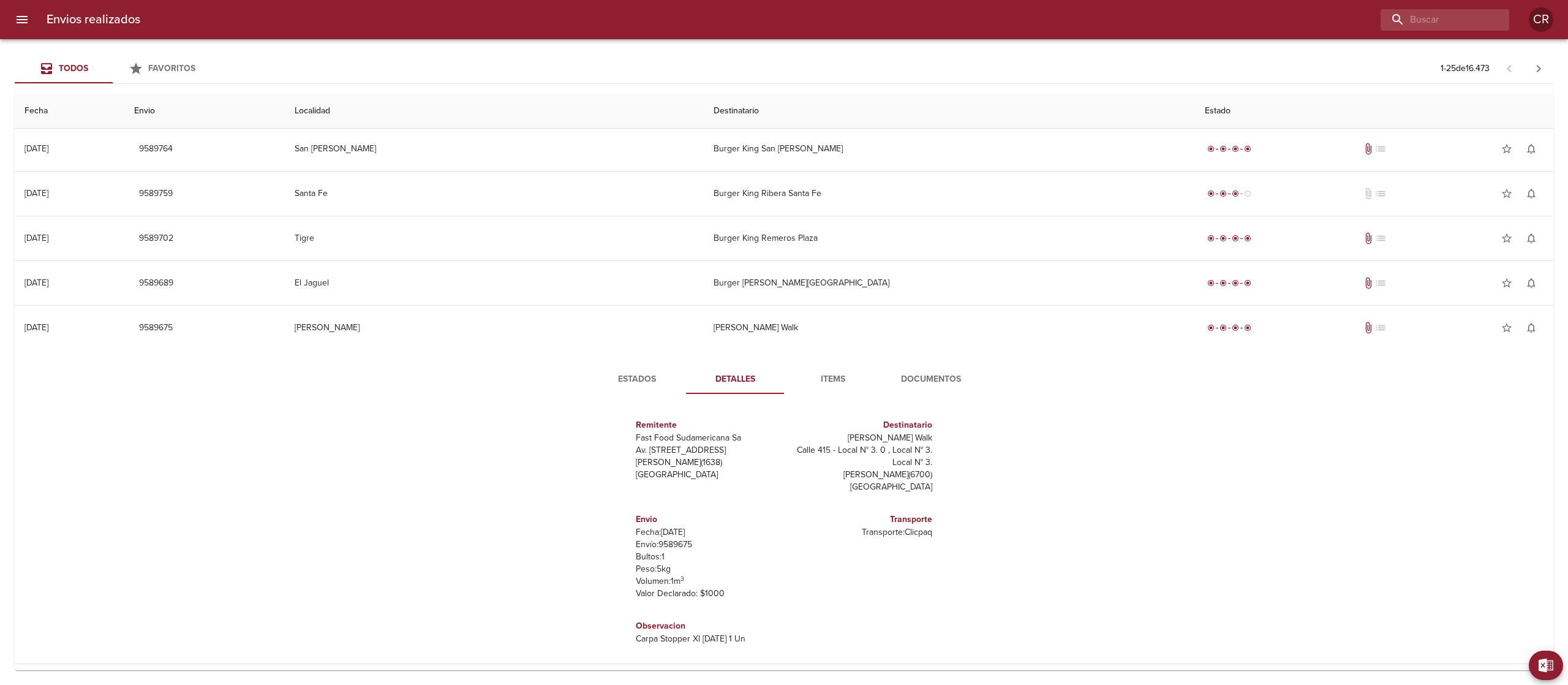
scroll to position [245, 0]
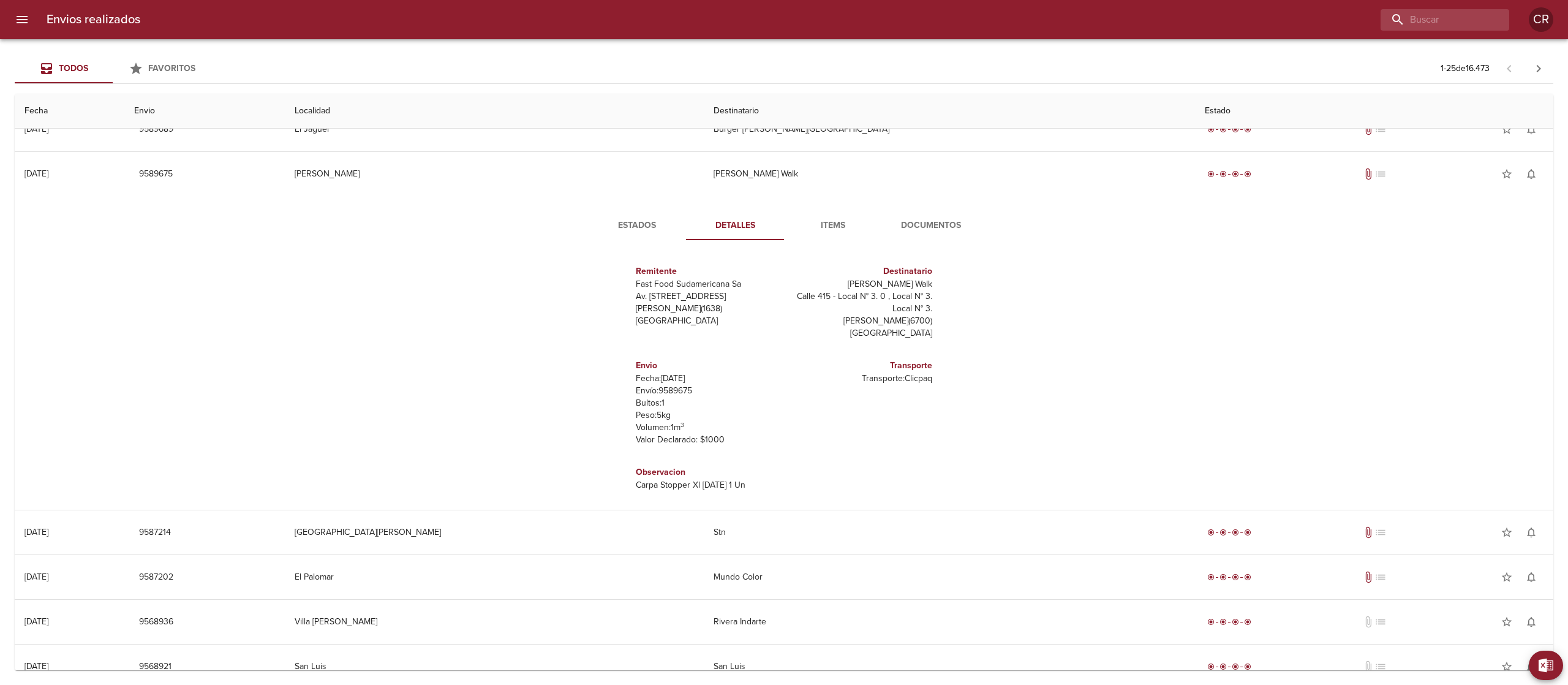
click at [914, 232] on span "Documentos" at bounding box center [931, 225] width 84 height 15
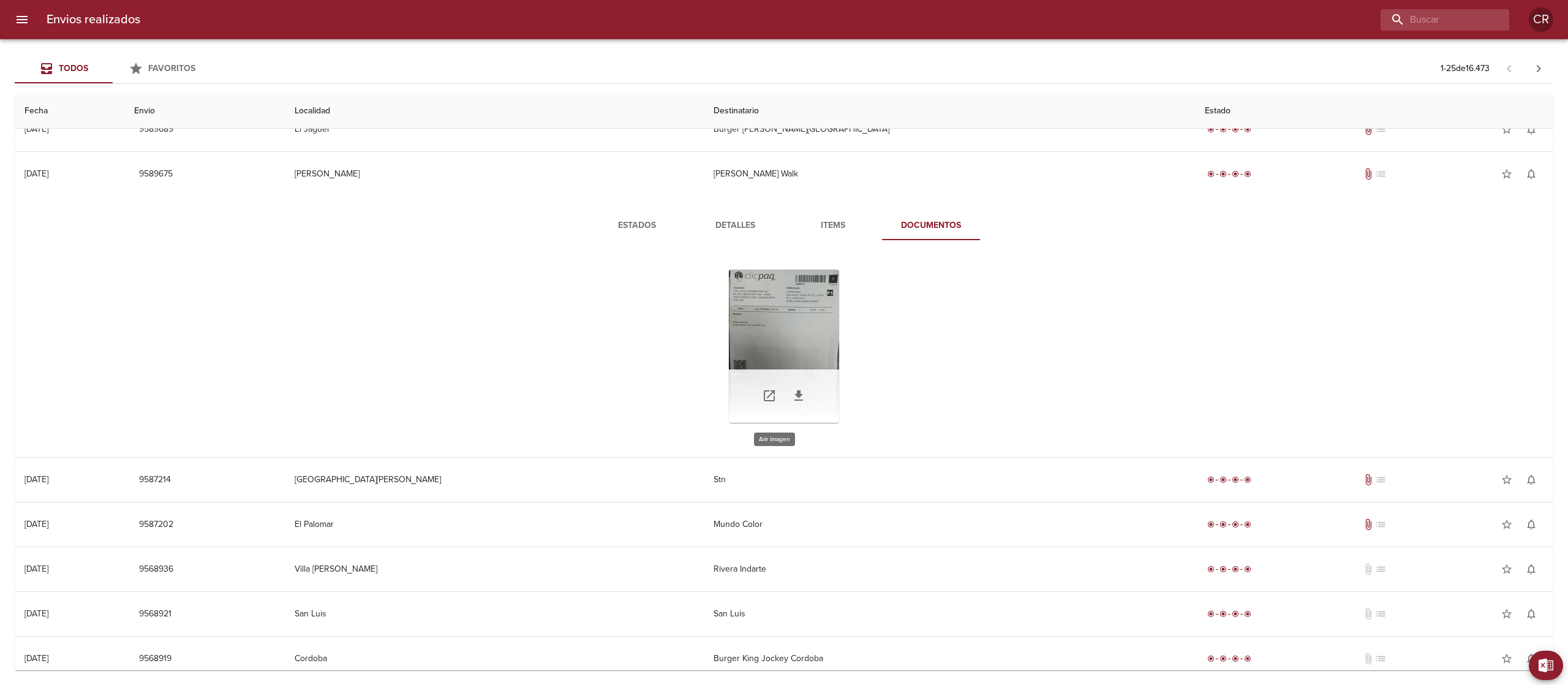
click at [767, 340] on div "Tabla de envíos del cliente" at bounding box center [784, 346] width 110 height 153
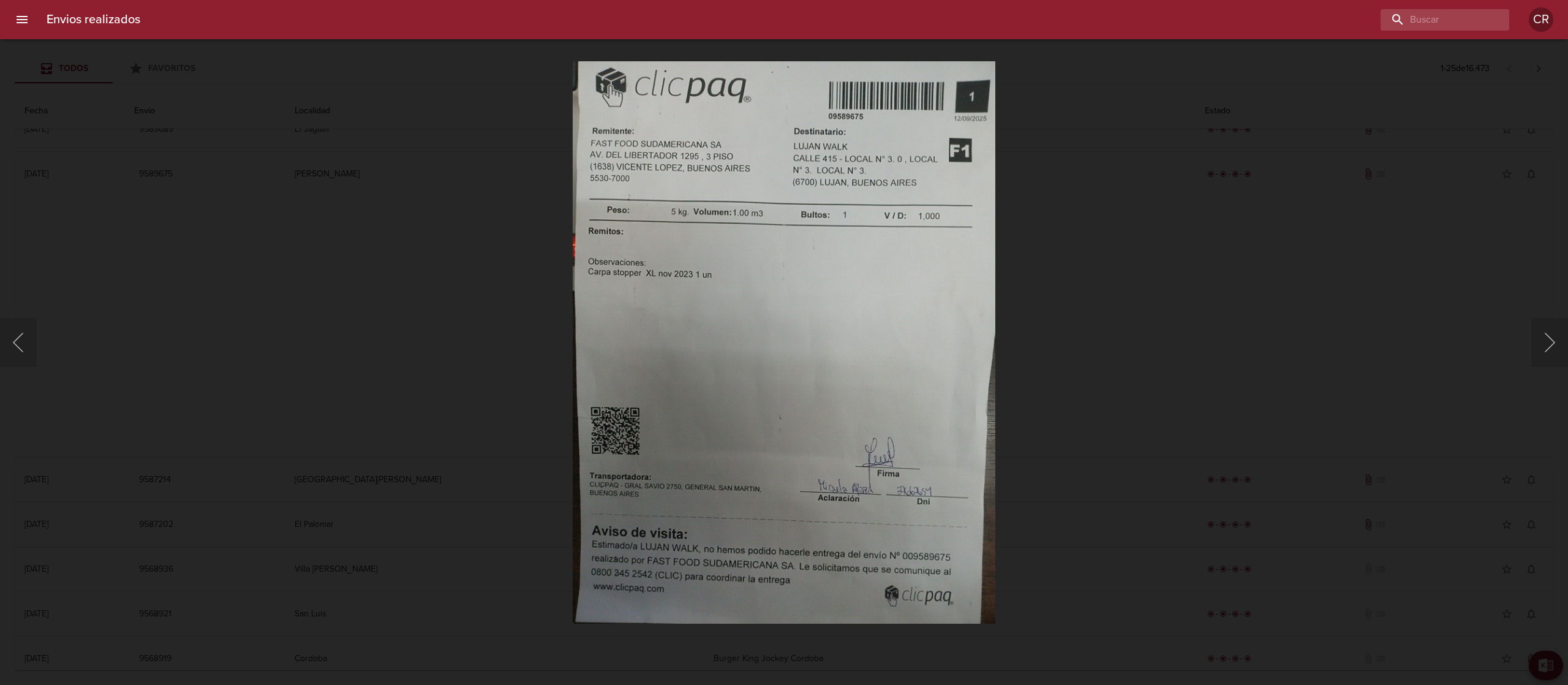
drag, startPoint x: 360, startPoint y: 339, endPoint x: 366, endPoint y: 234, distance: 105.2
click at [360, 339] on div "Lightbox" at bounding box center [784, 342] width 1568 height 685
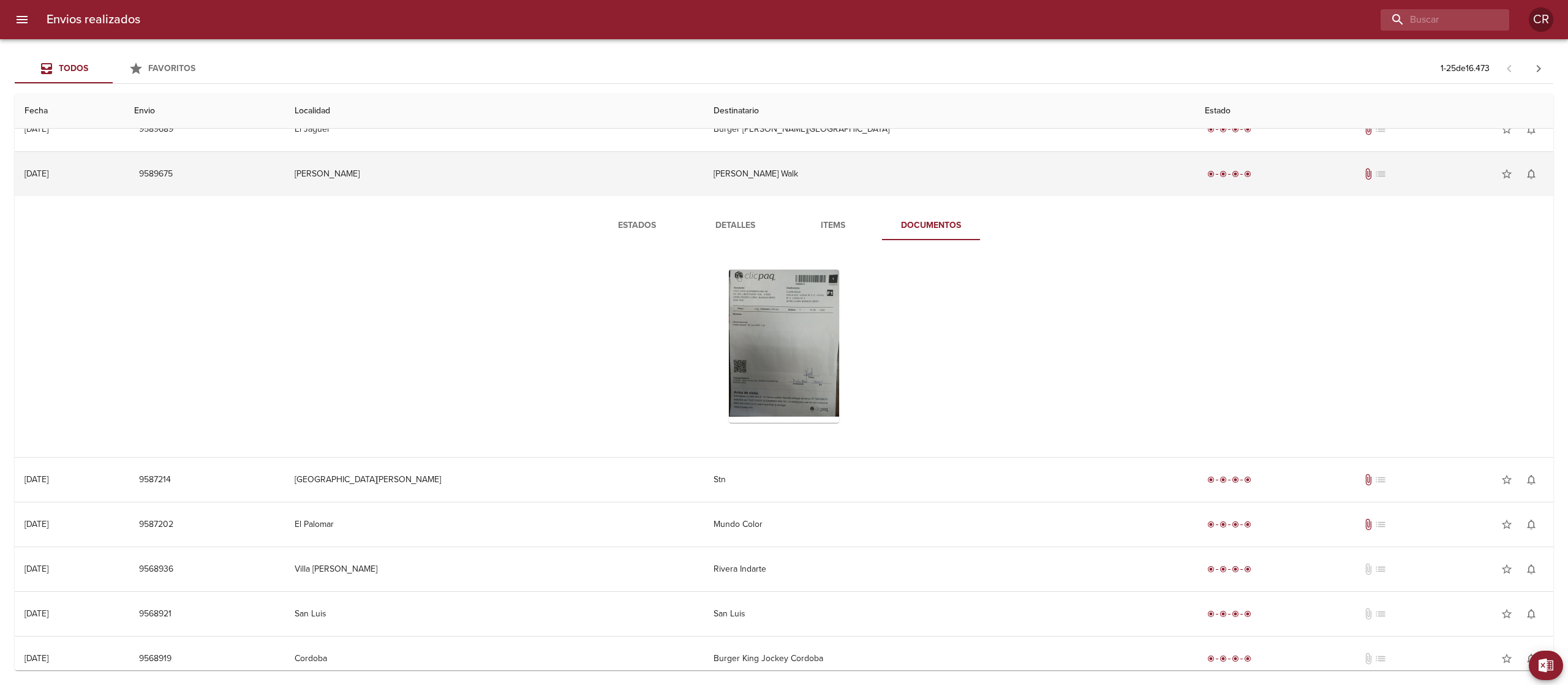
click at [715, 173] on td "[PERSON_NAME] Walk" at bounding box center [949, 173] width 492 height 44
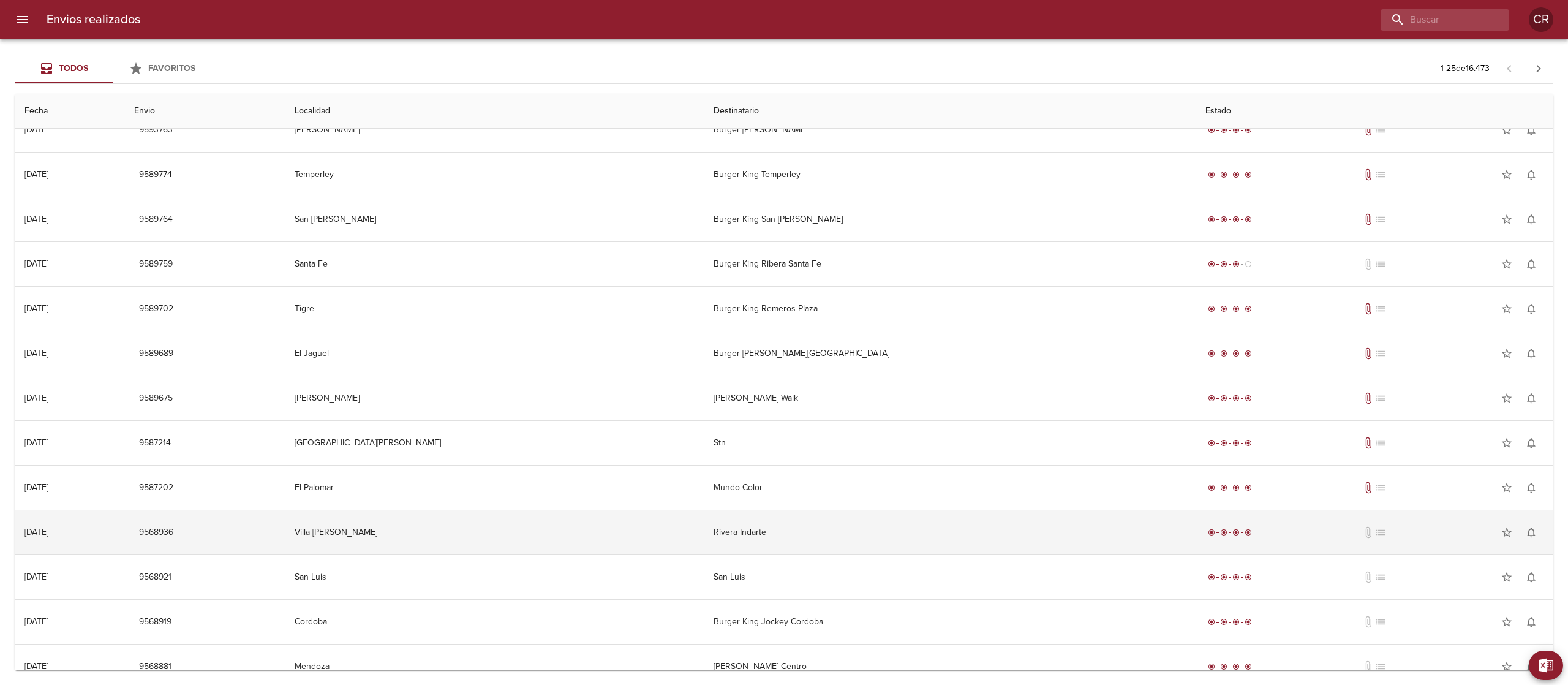
scroll to position [0, 0]
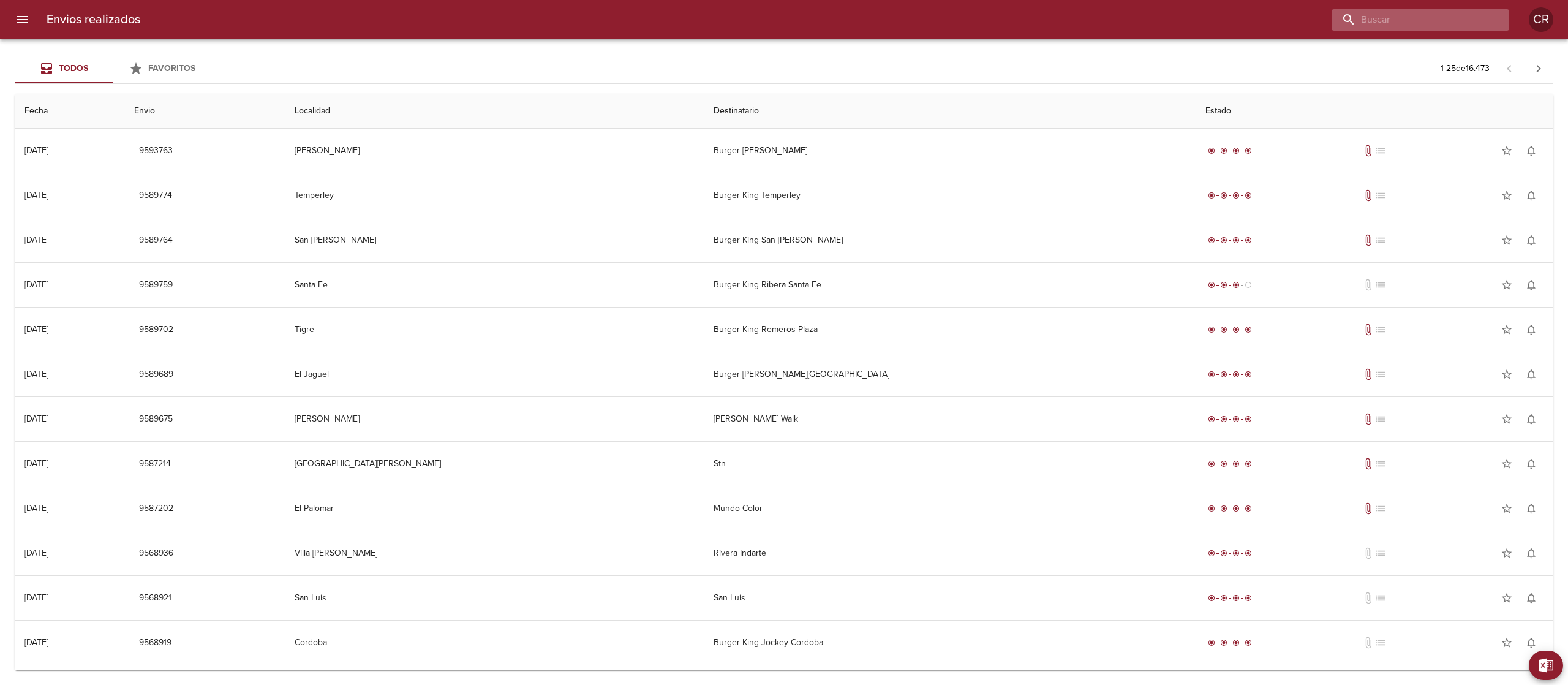
click at [1441, 9] on input "buscar" at bounding box center [1410, 19] width 157 height 21
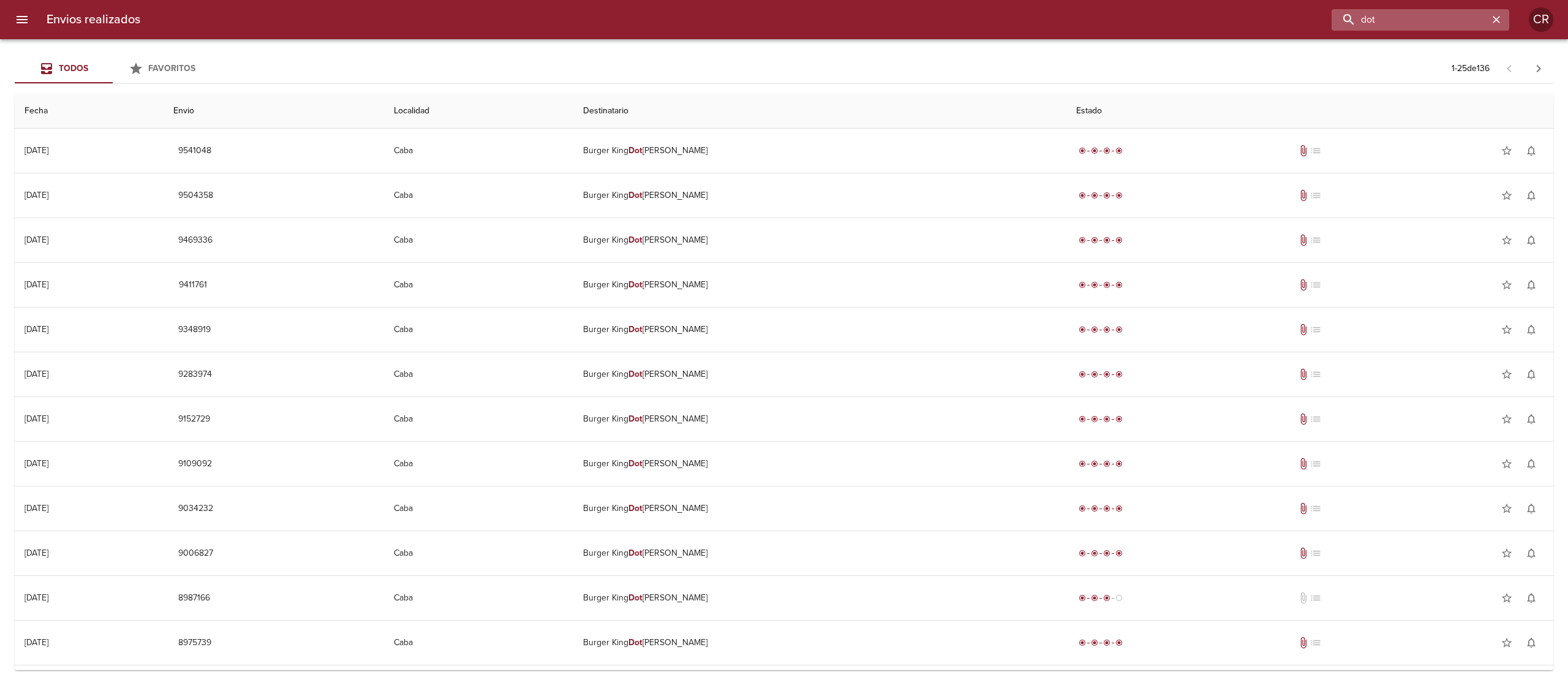
drag, startPoint x: 1375, startPoint y: 16, endPoint x: 1347, endPoint y: 12, distance: 28.3
click at [1347, 12] on input "dot" at bounding box center [1410, 19] width 157 height 21
type input "[PERSON_NAME]"
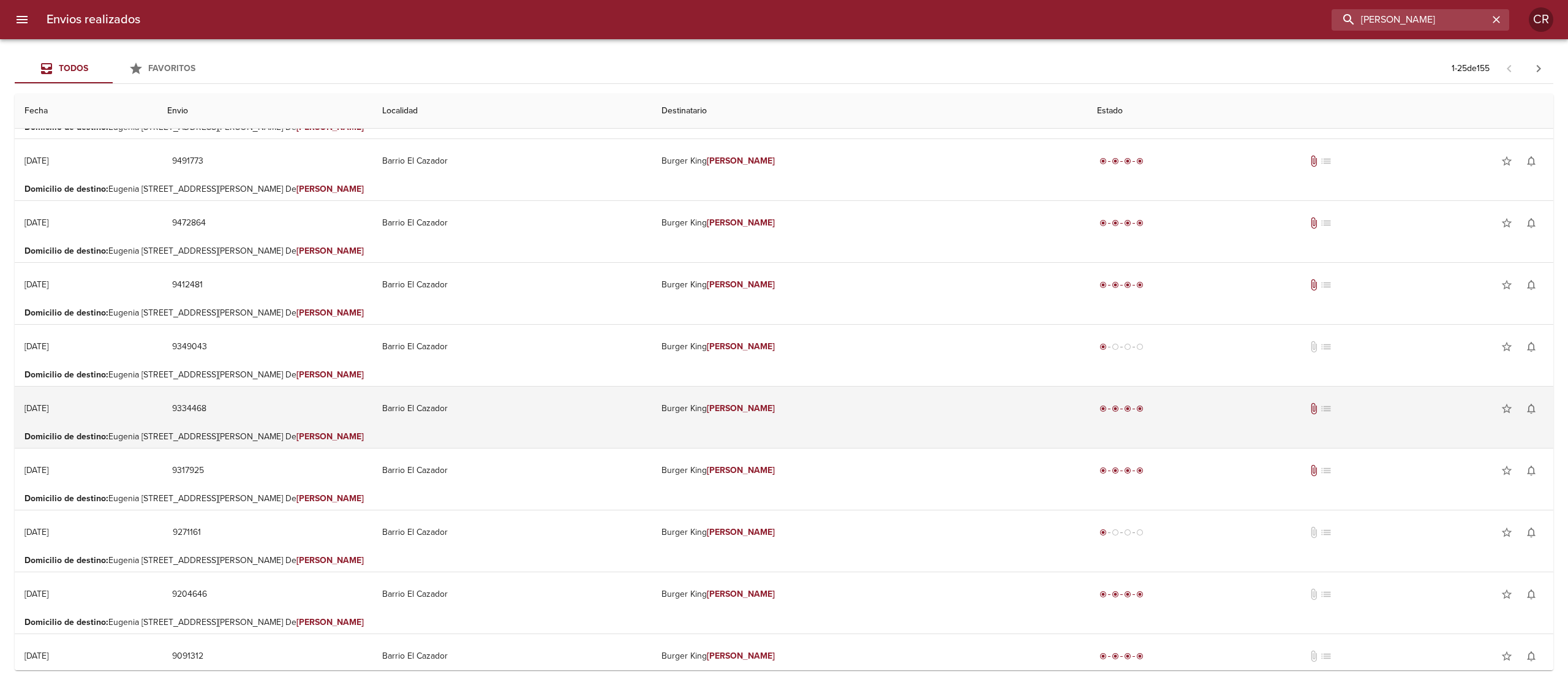
scroll to position [122, 0]
